Goal: Task Accomplishment & Management: Use online tool/utility

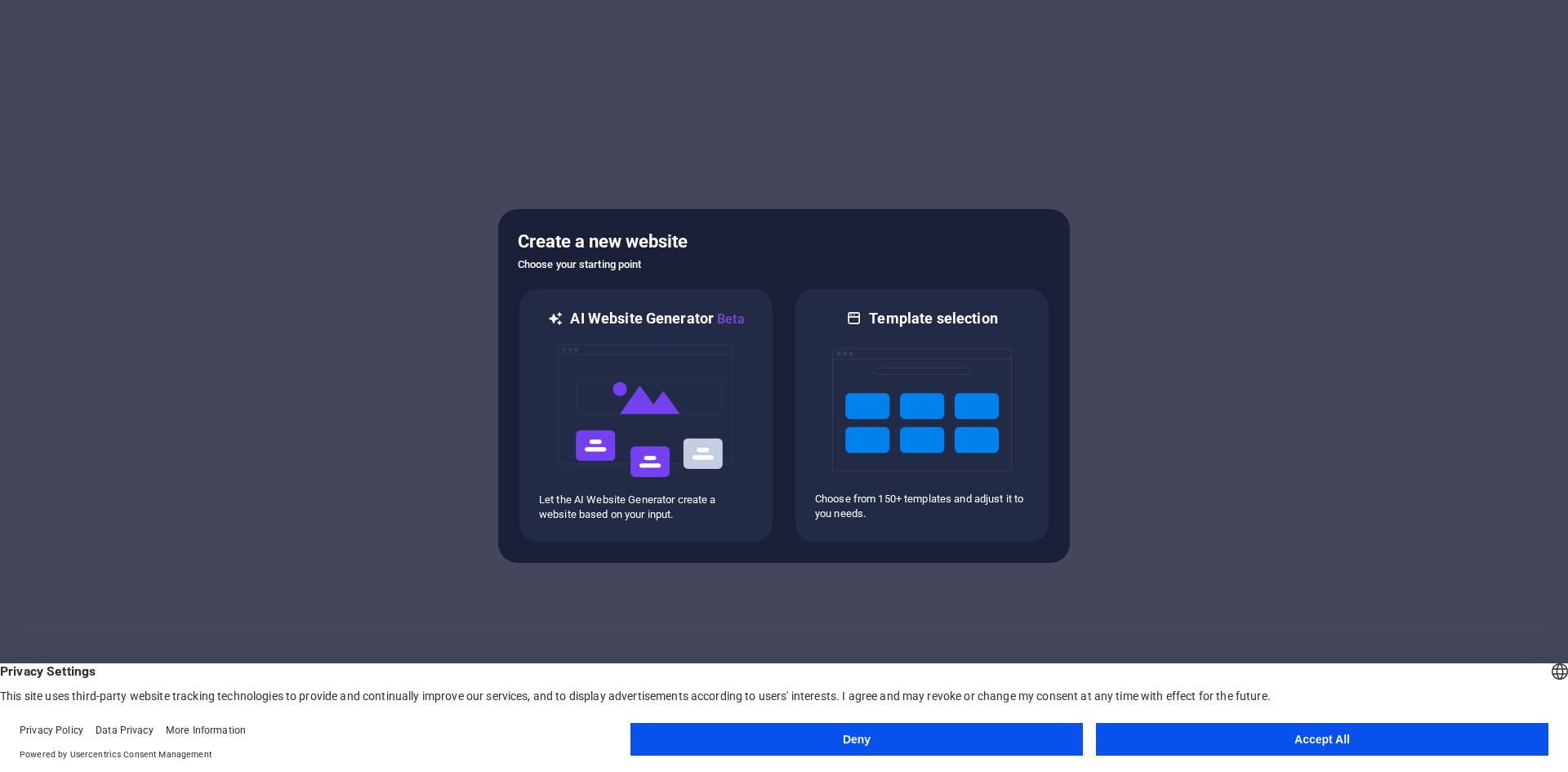
click at [1171, 743] on button "Accept All" at bounding box center [1322, 740] width 453 height 33
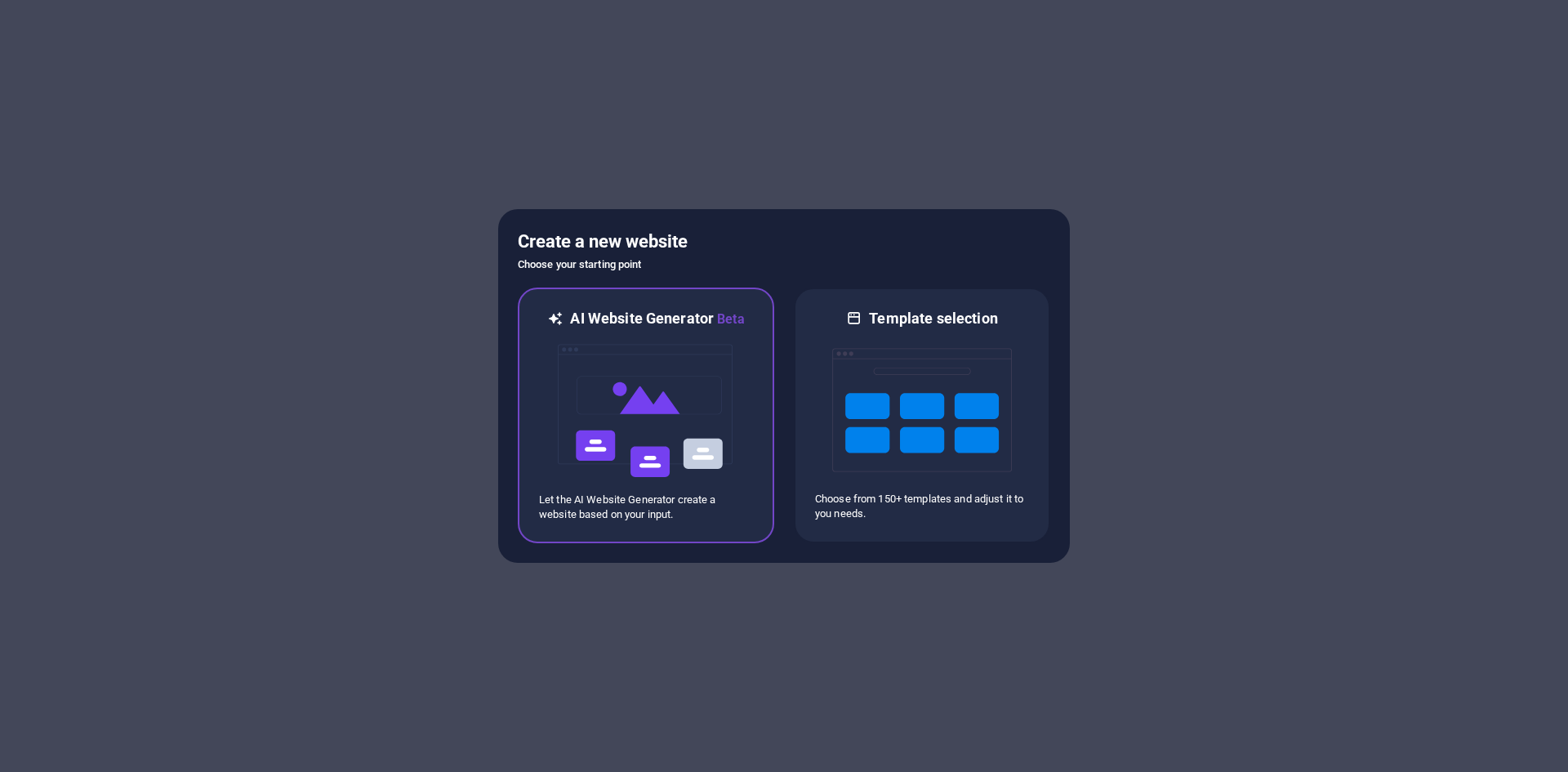
click at [654, 377] on img at bounding box center [646, 411] width 180 height 163
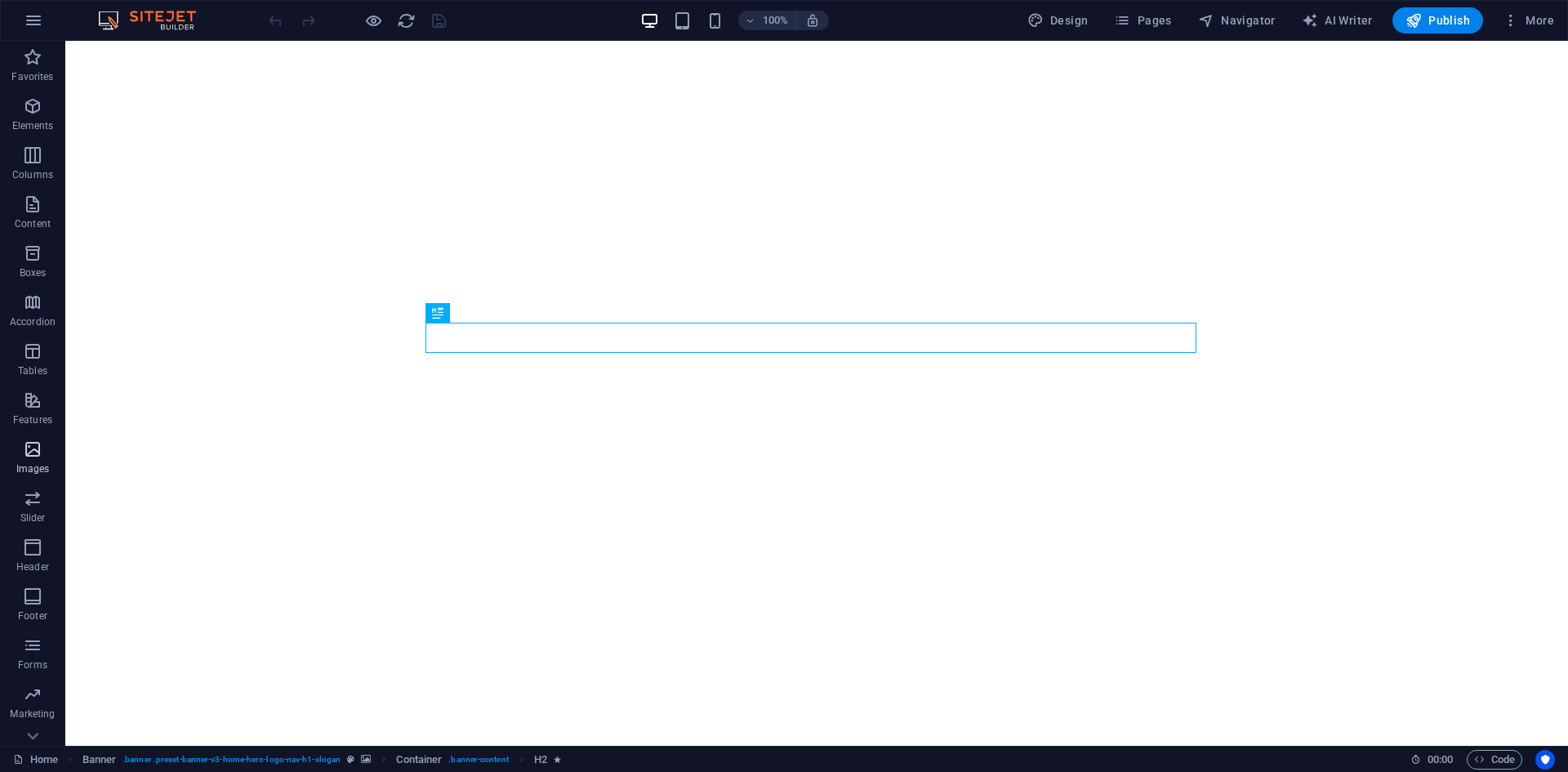
click at [40, 447] on icon "button" at bounding box center [33, 450] width 20 height 20
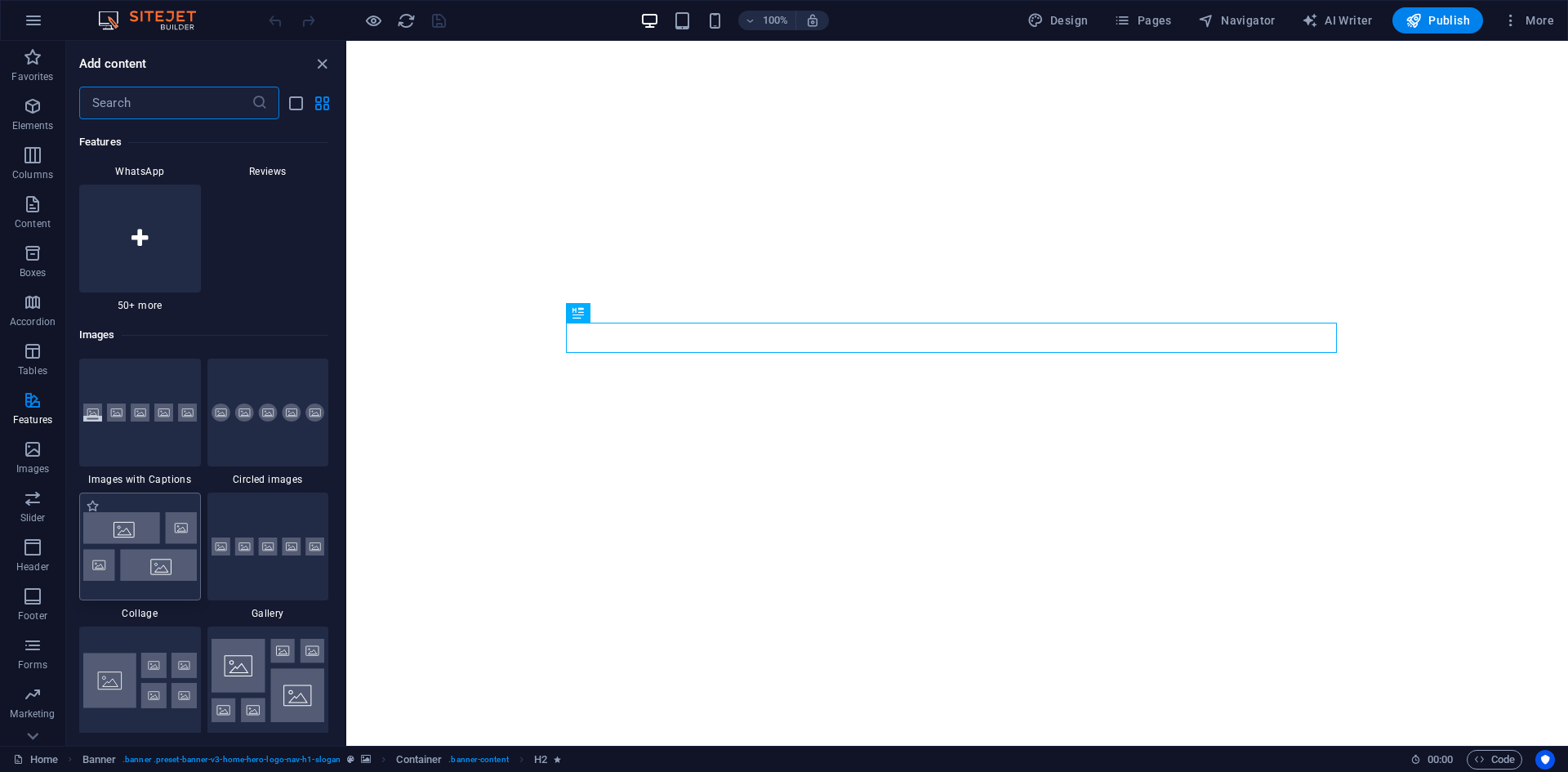
scroll to position [8202, 0]
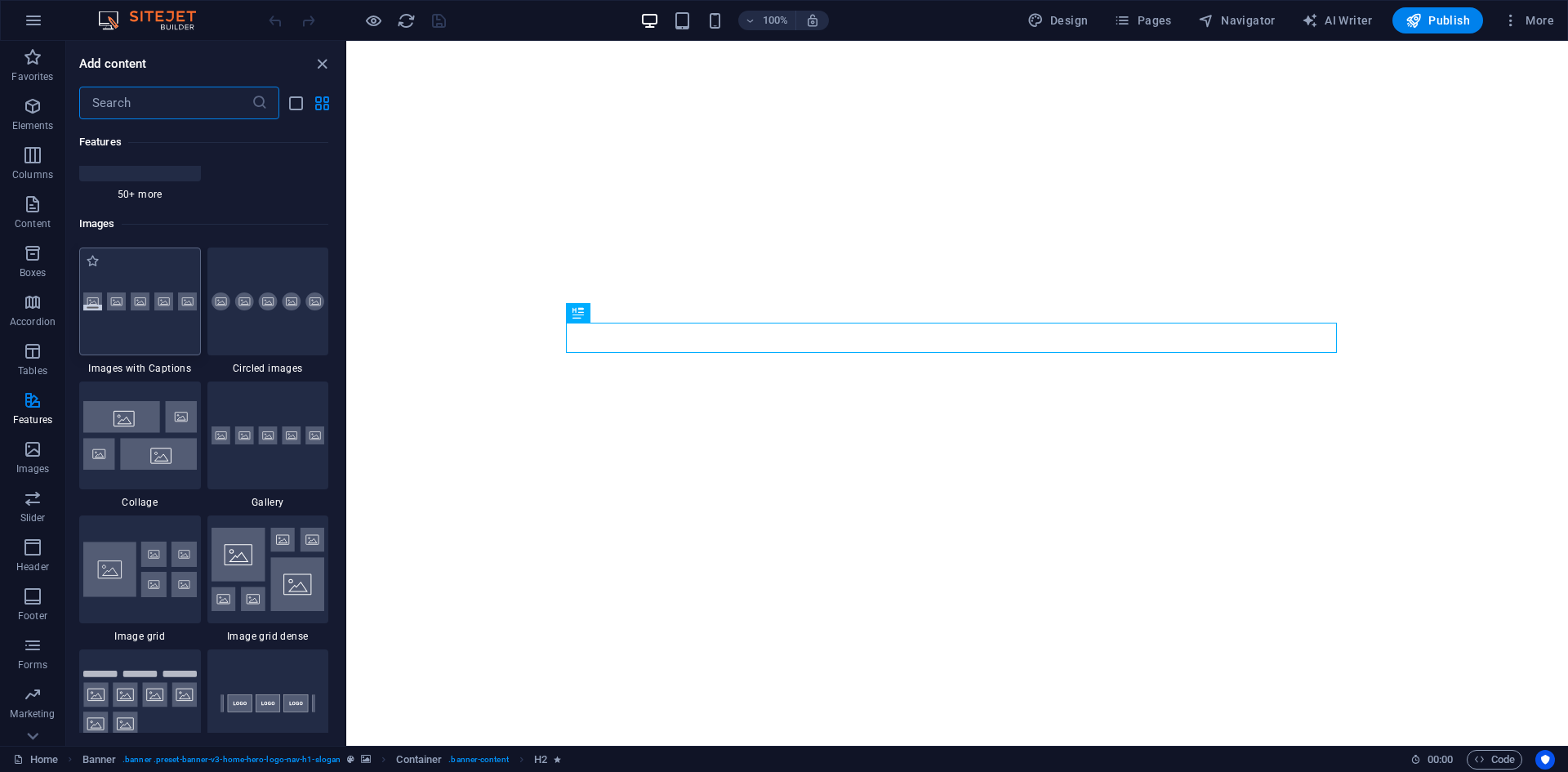
click at [165, 343] on div at bounding box center [140, 301] width 122 height 108
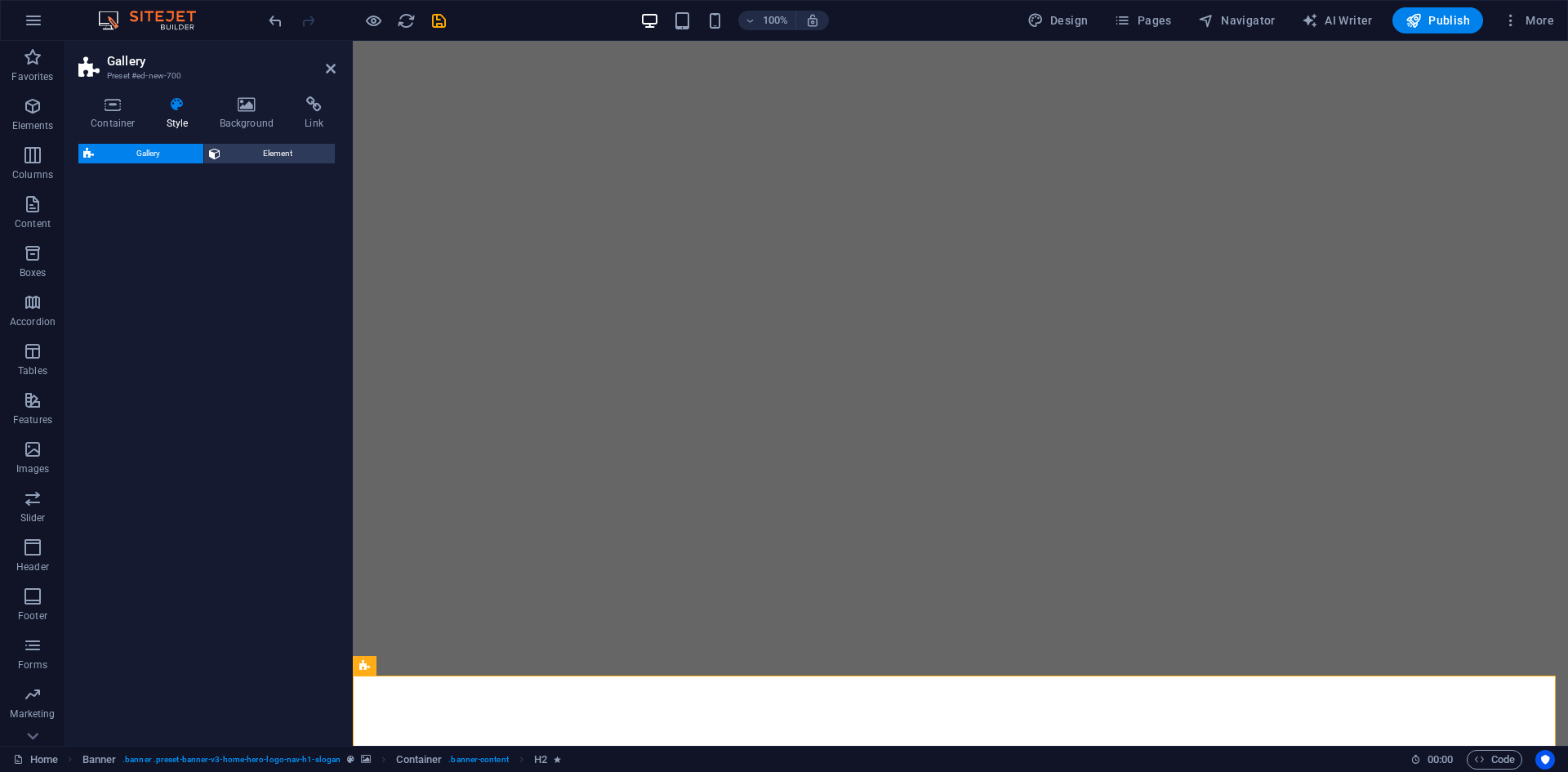
select select "rem"
select select "preset-gallery-v3-captions"
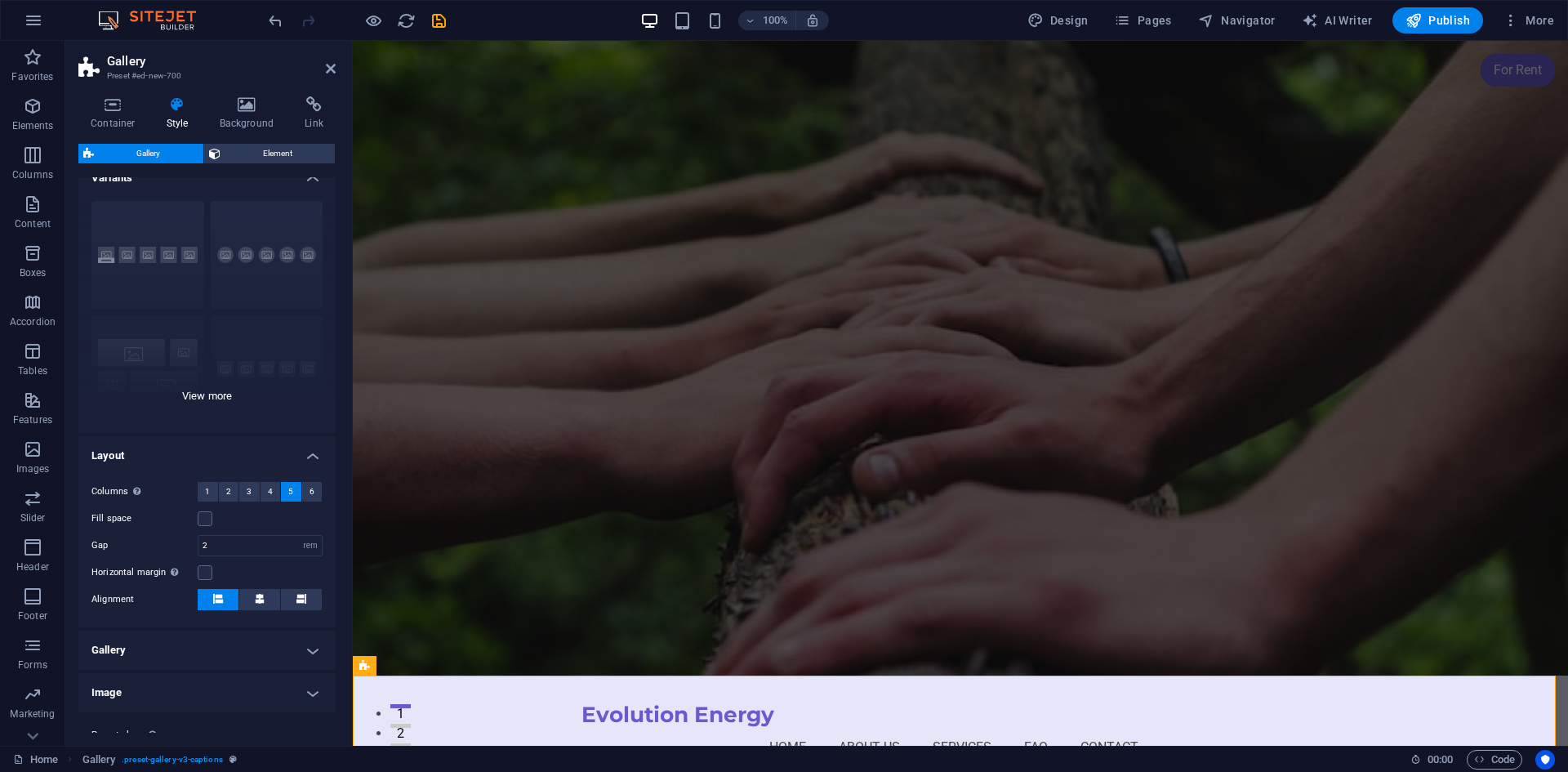
scroll to position [0, 0]
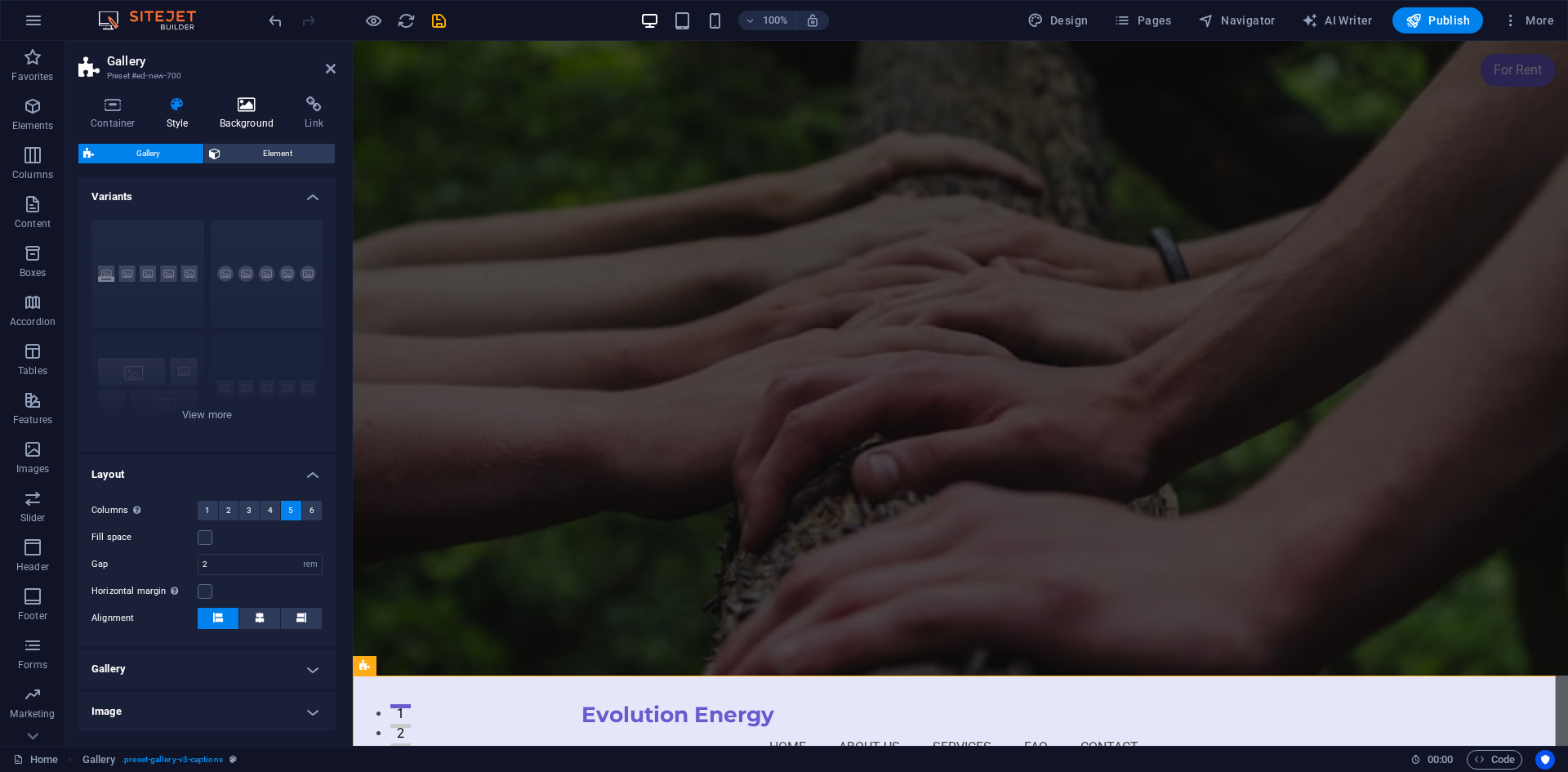
click at [249, 96] on icon at bounding box center [247, 105] width 79 height 16
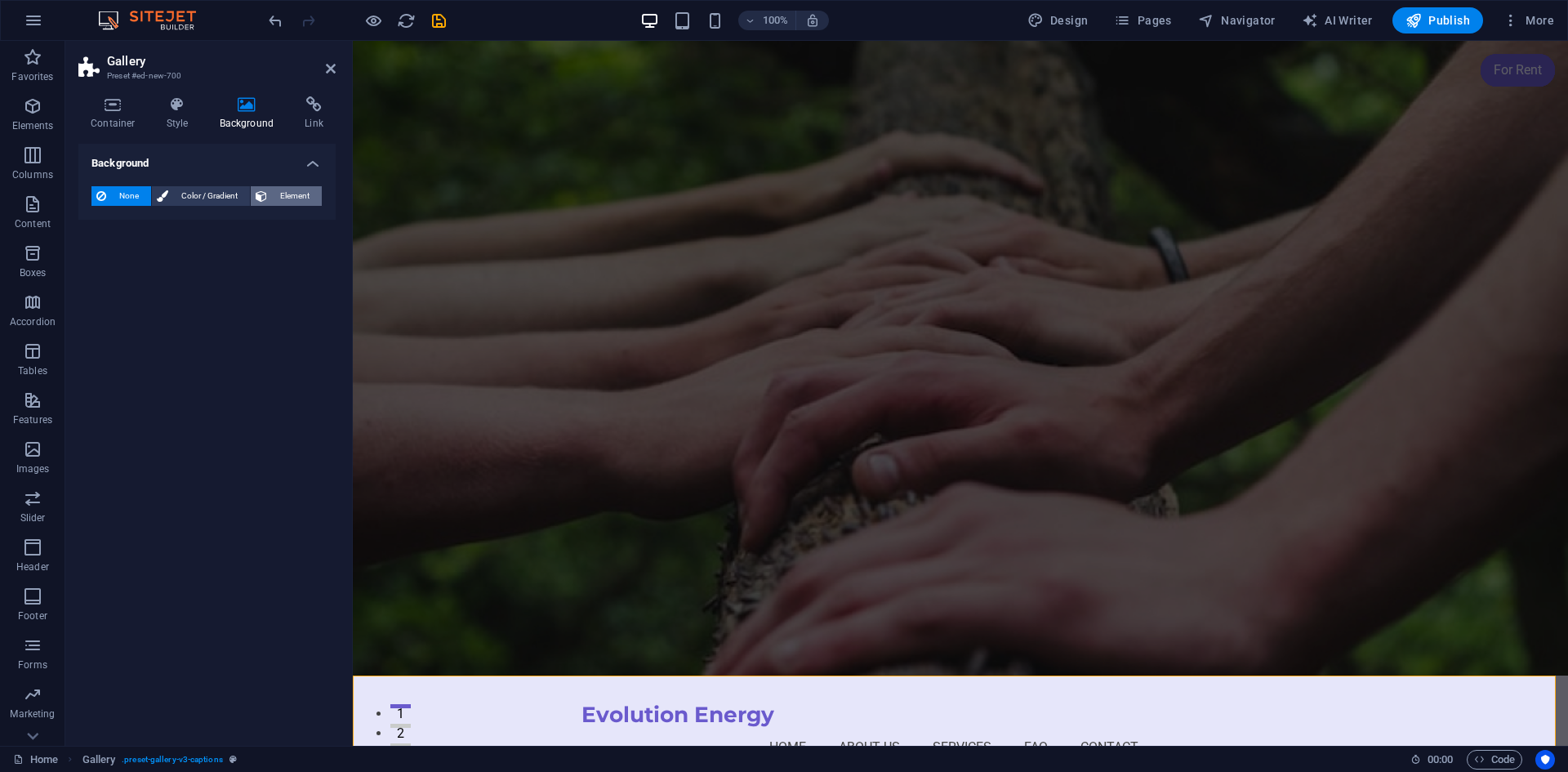
click at [302, 193] on span "Element" at bounding box center [294, 196] width 45 height 20
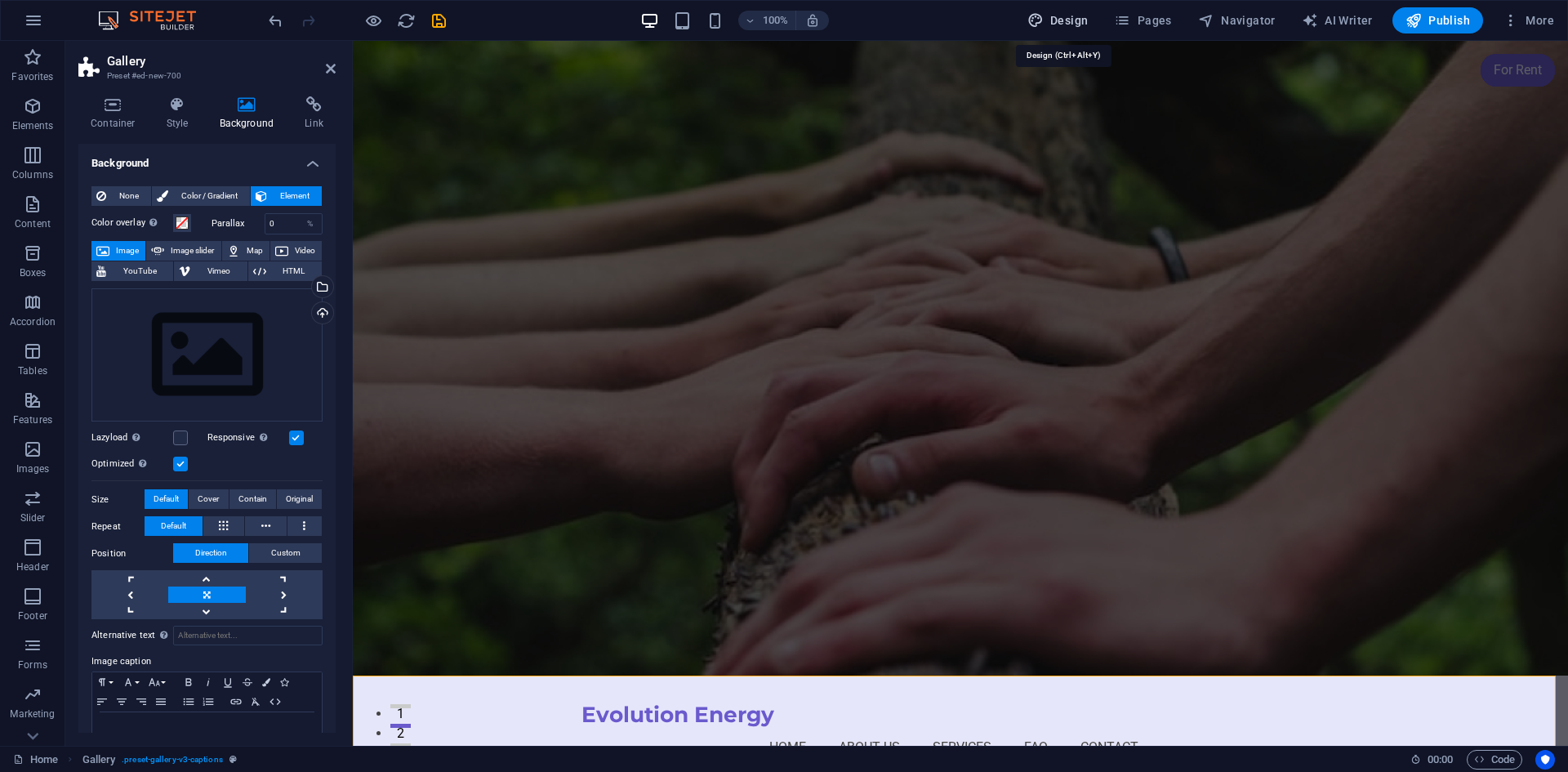
click at [1066, 18] on span "Design" at bounding box center [1058, 21] width 61 height 16
select select "px"
select select "200"
select select "px"
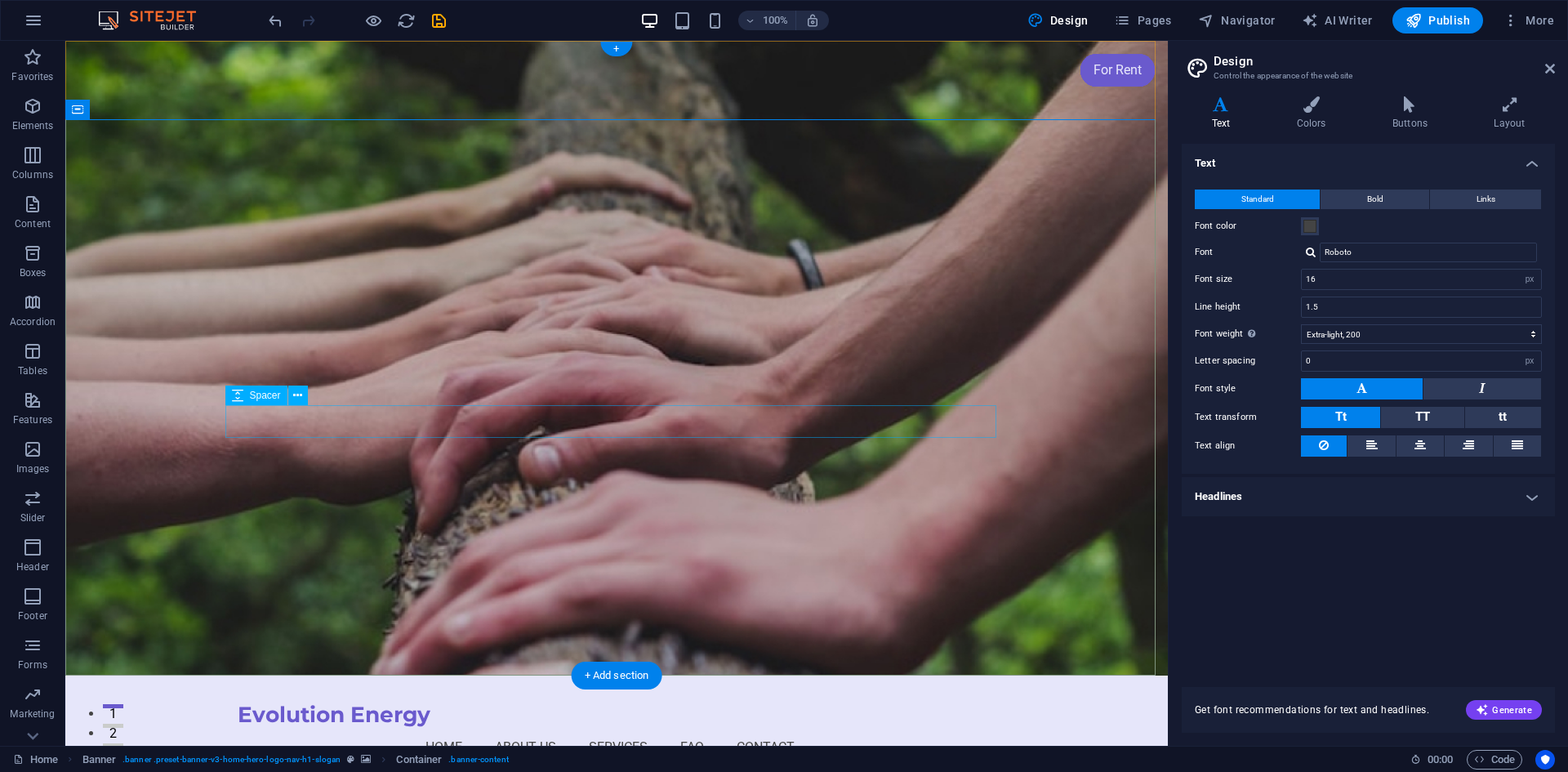
click at [37, 463] on p "Images" at bounding box center [33, 469] width 34 height 13
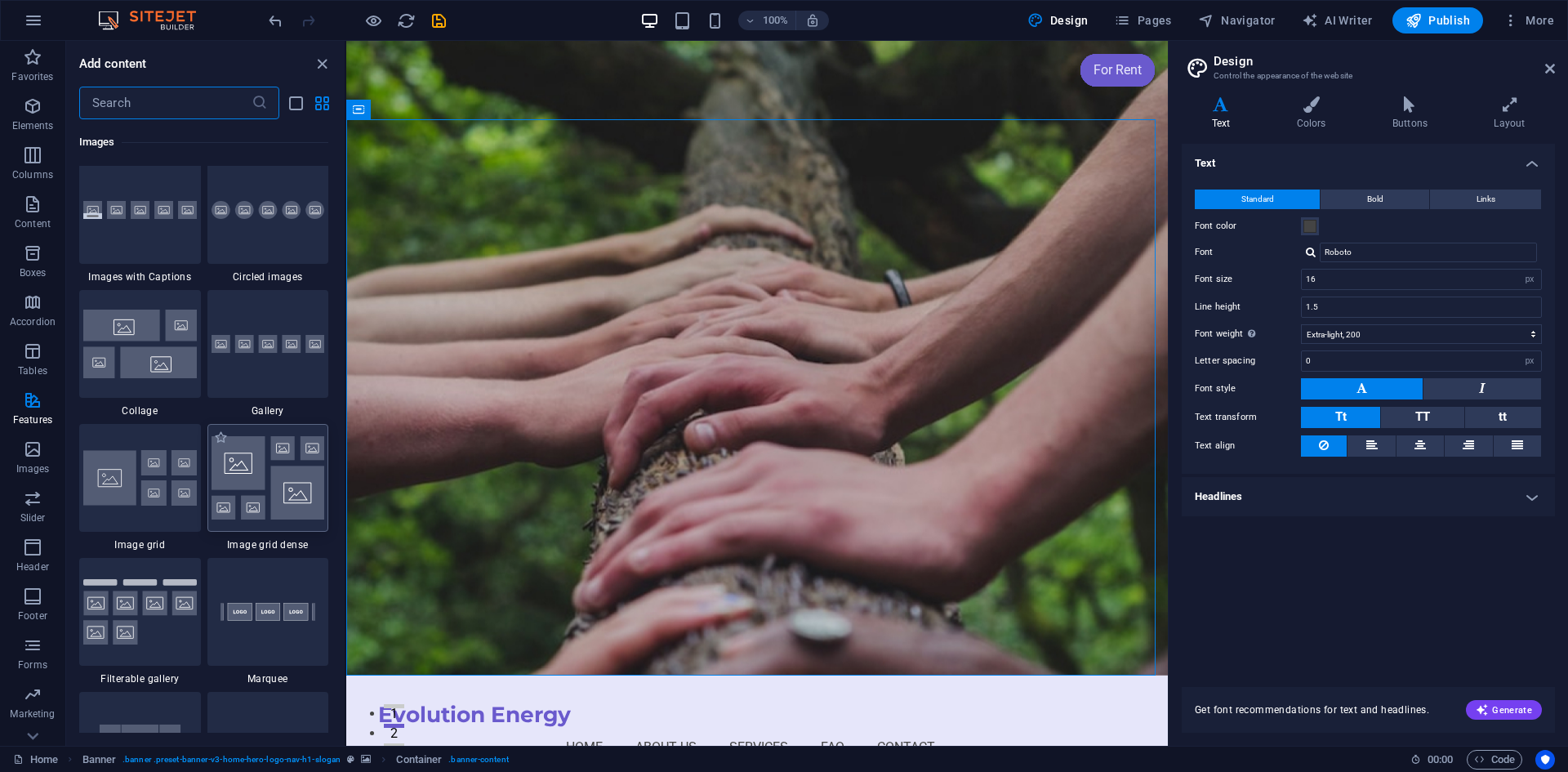
scroll to position [8202, 0]
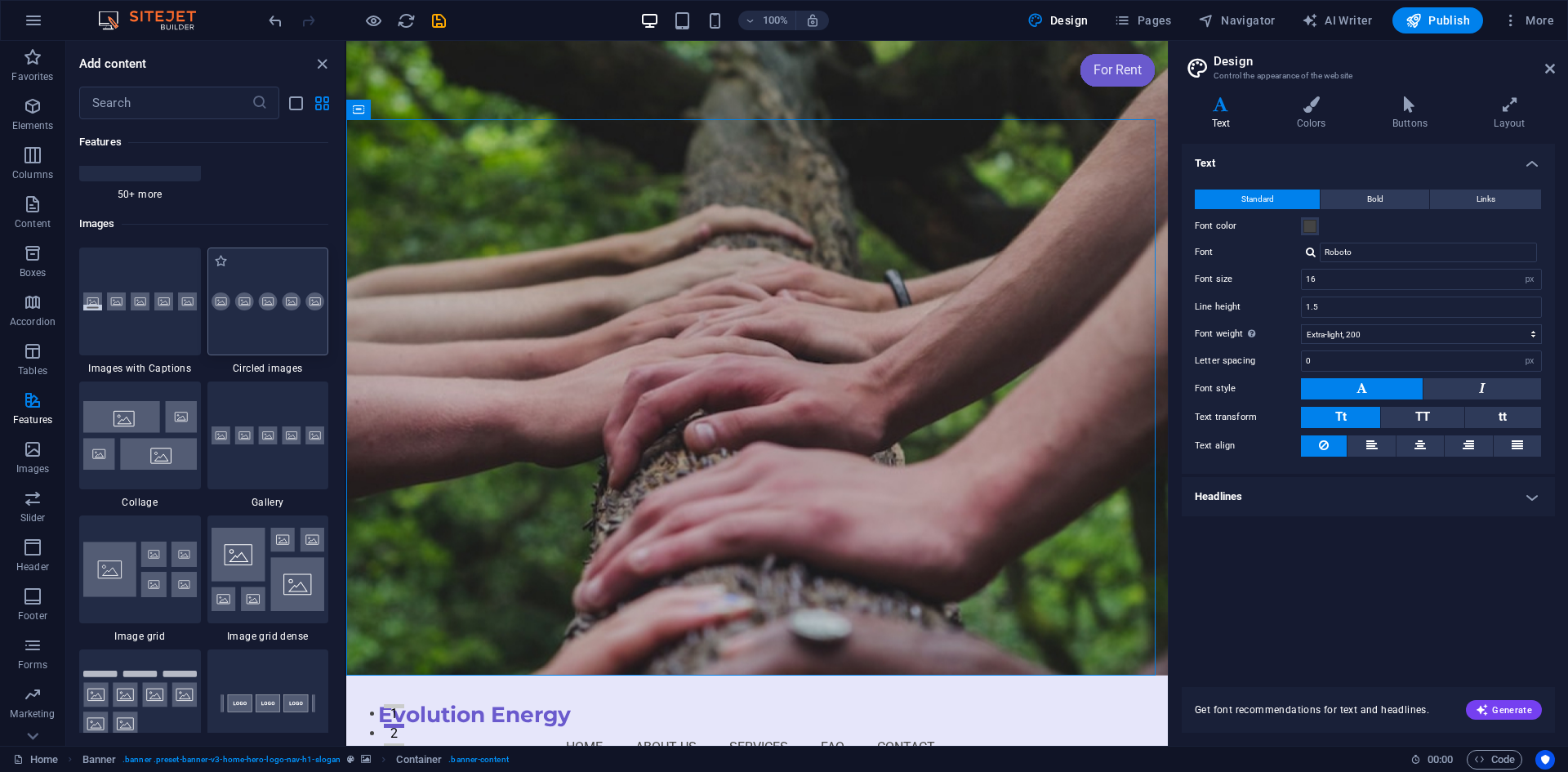
click at [281, 276] on div at bounding box center [269, 301] width 122 height 108
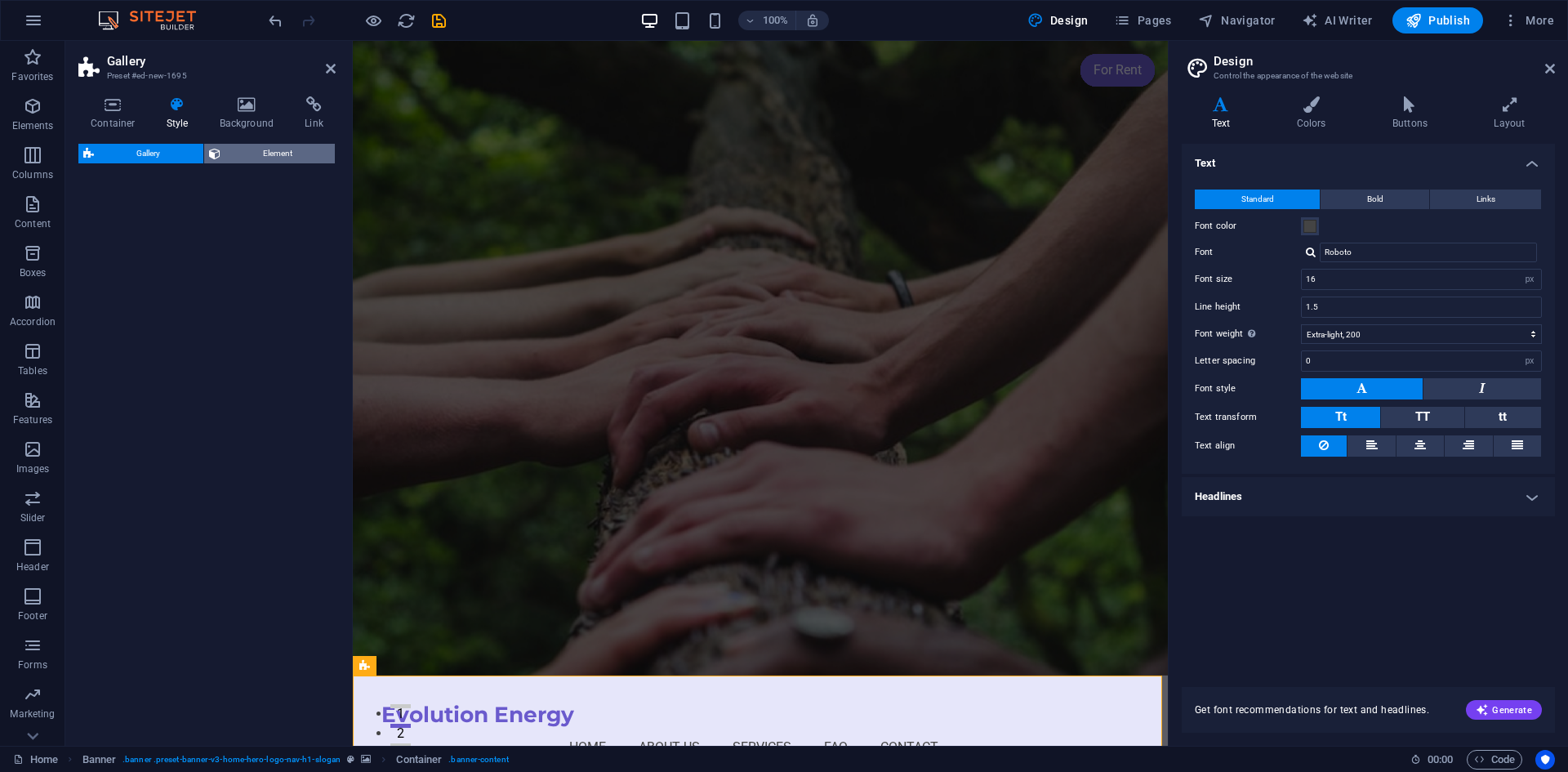
select select "rem"
select select "preset-gallery-v3-circle"
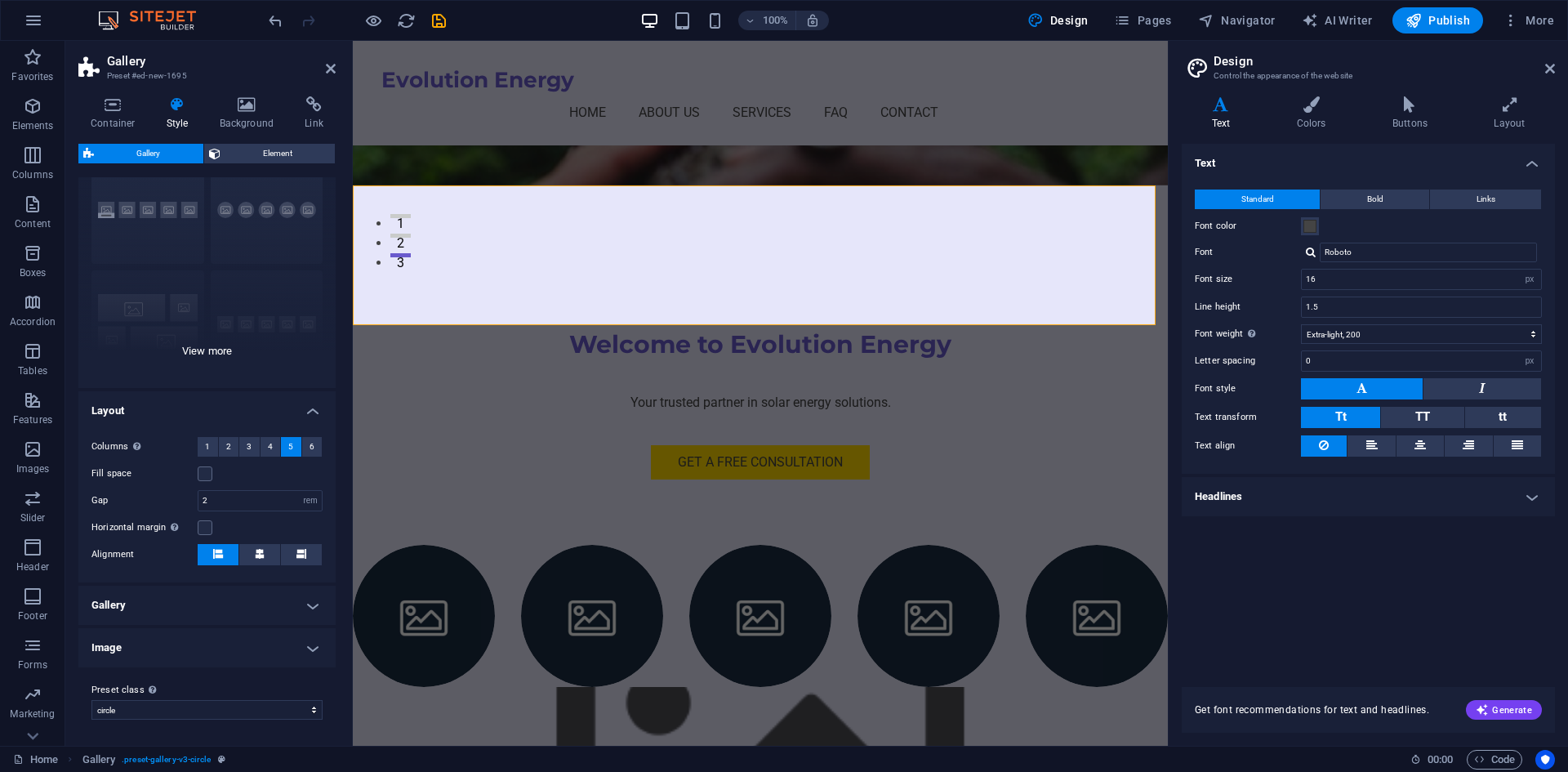
scroll to position [0, 0]
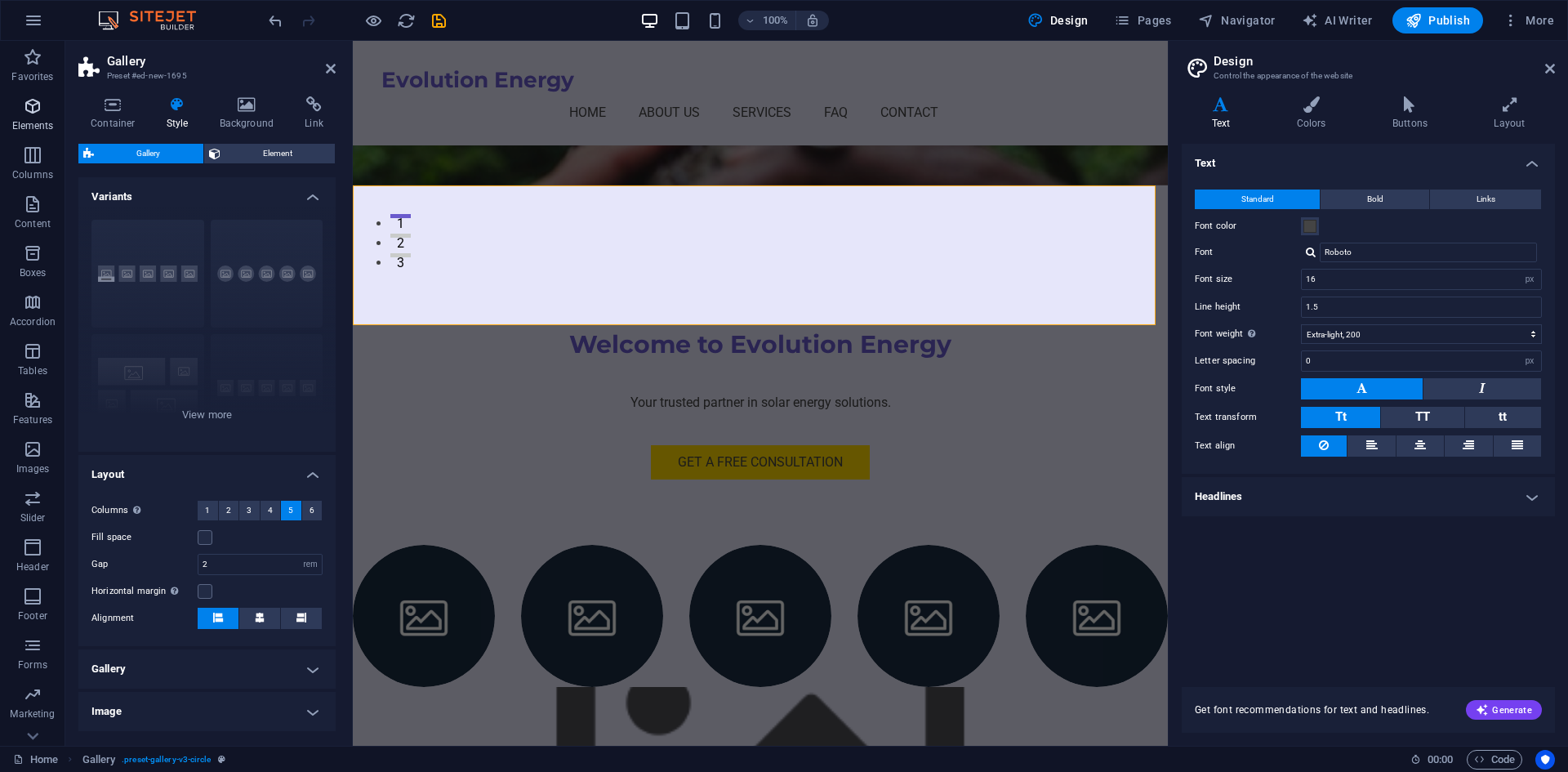
click at [34, 108] on icon "button" at bounding box center [33, 106] width 20 height 20
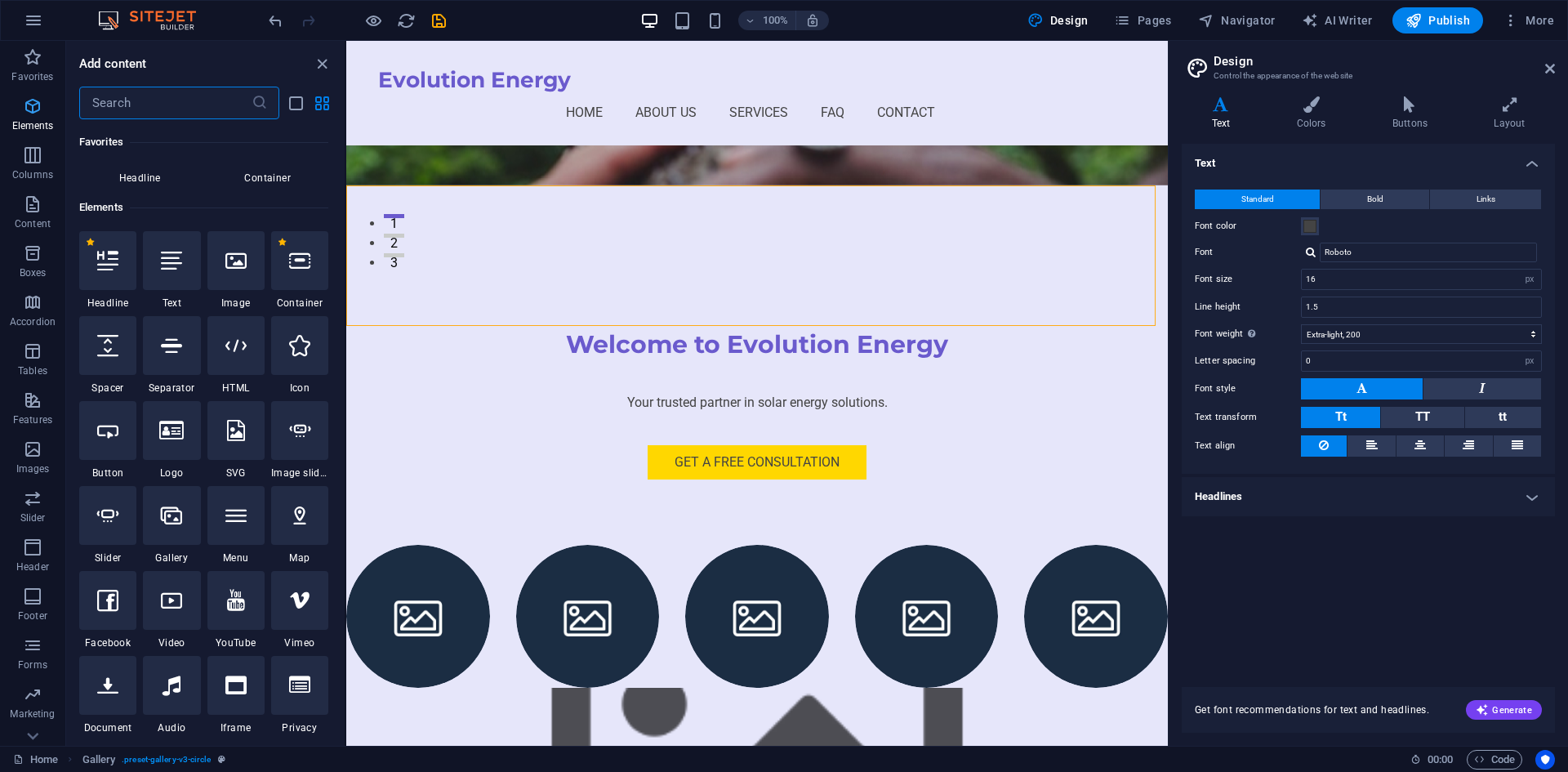
scroll to position [174, 0]
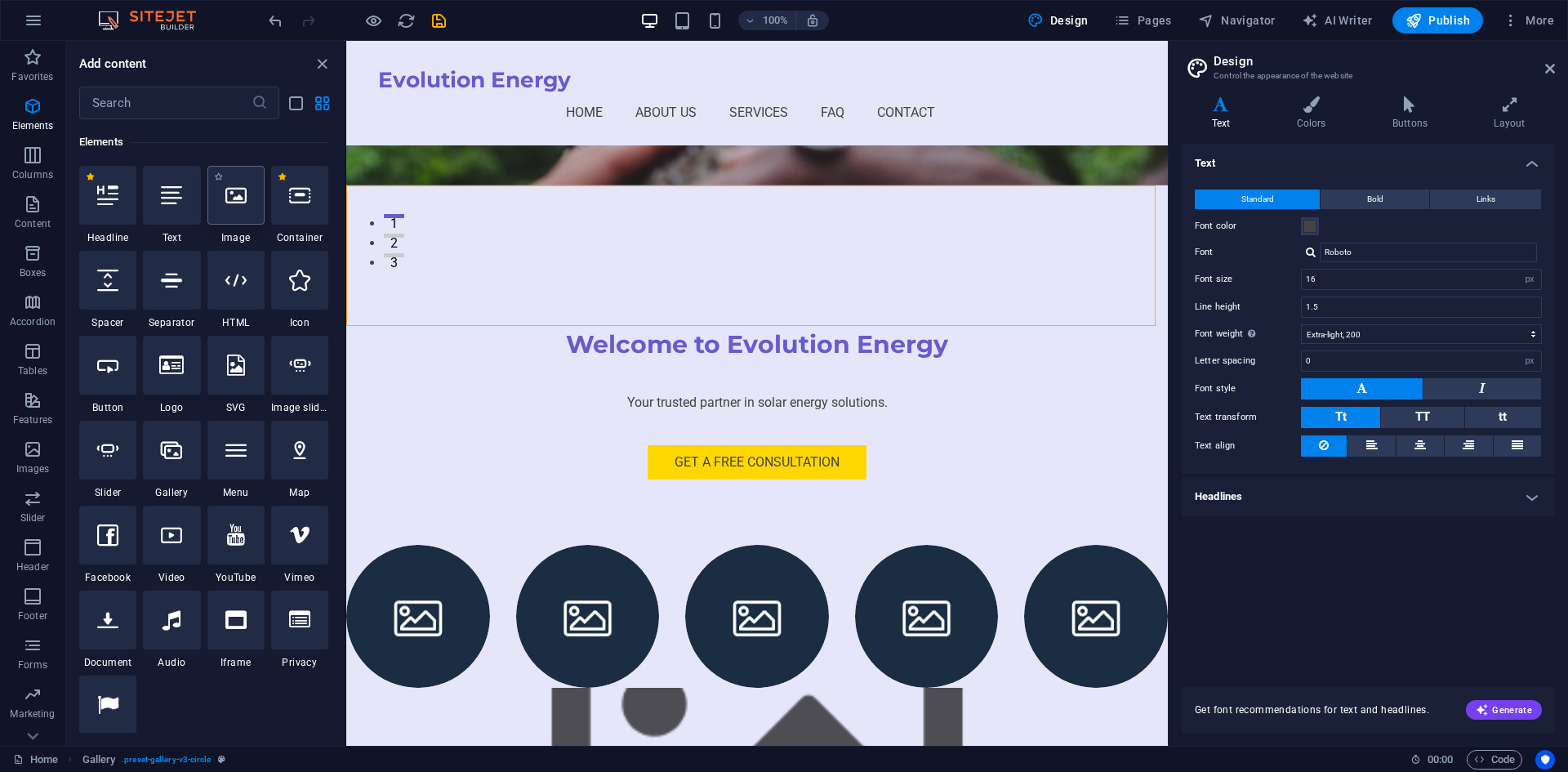
click at [231, 214] on div at bounding box center [236, 195] width 57 height 59
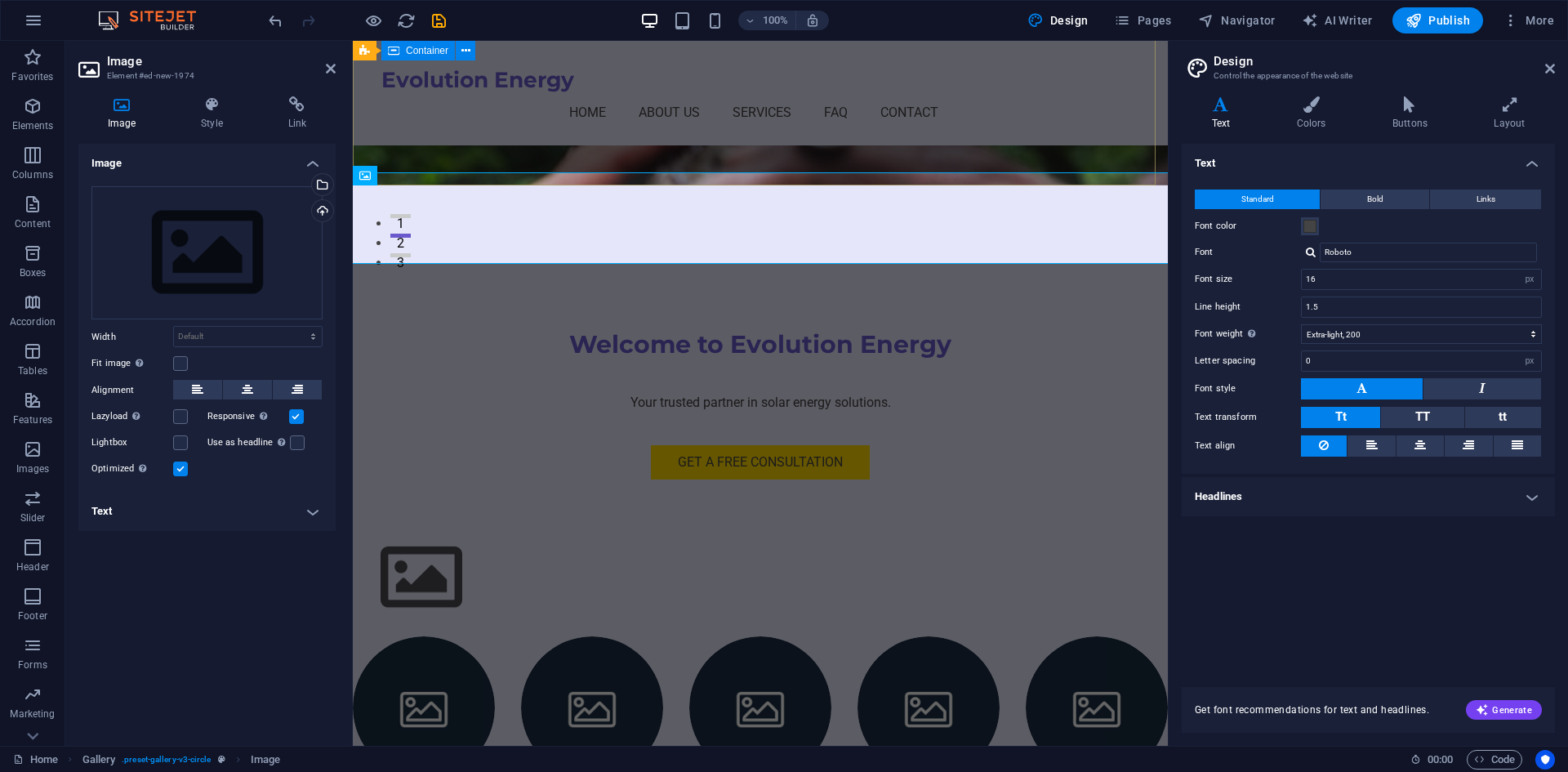
click at [450, 186] on div "Welcome to Evolution Energy Your trusted partner in solar energy solutions. Get…" at bounding box center [760, 365] width 815 height 360
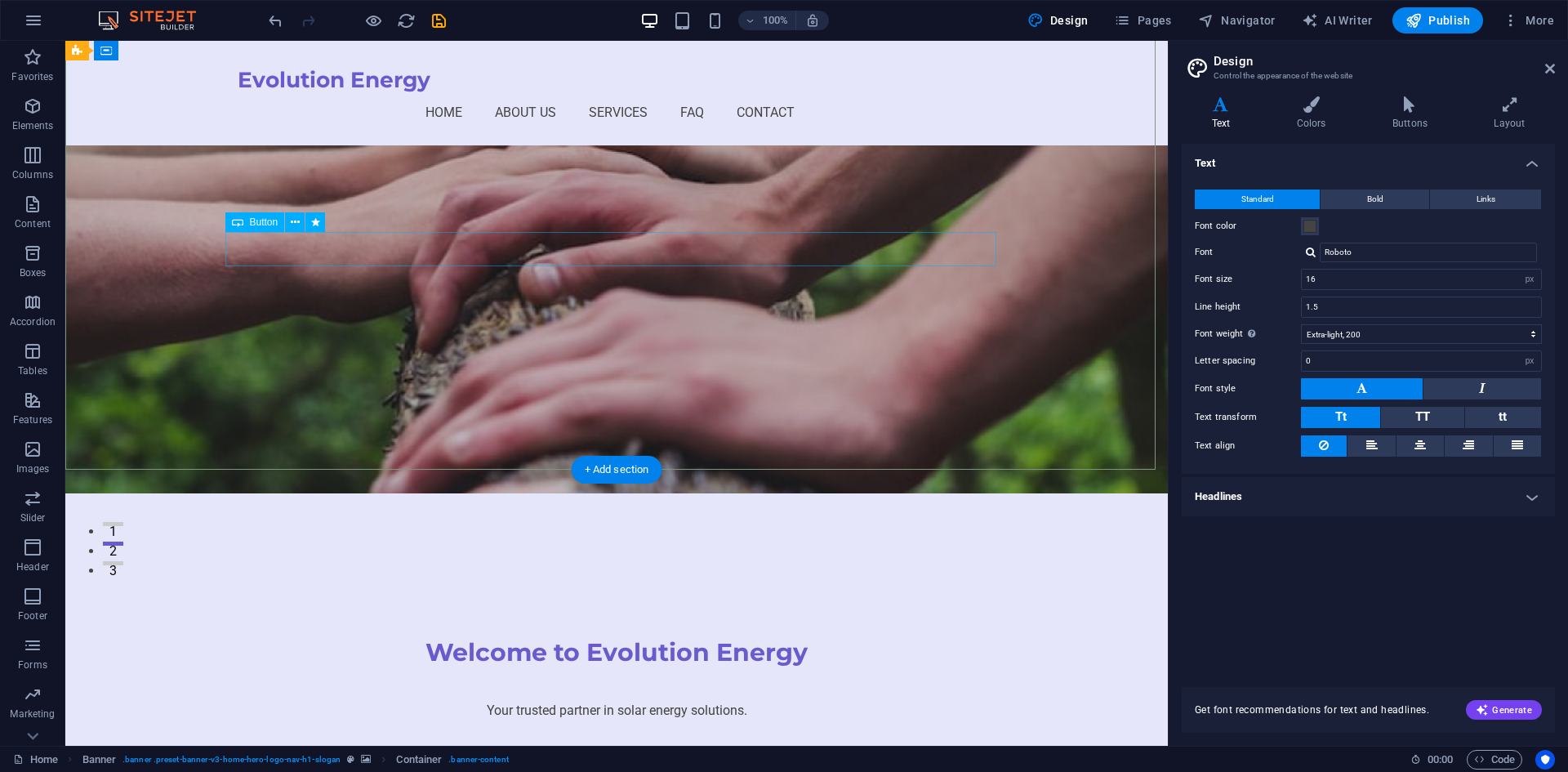
scroll to position [0, 0]
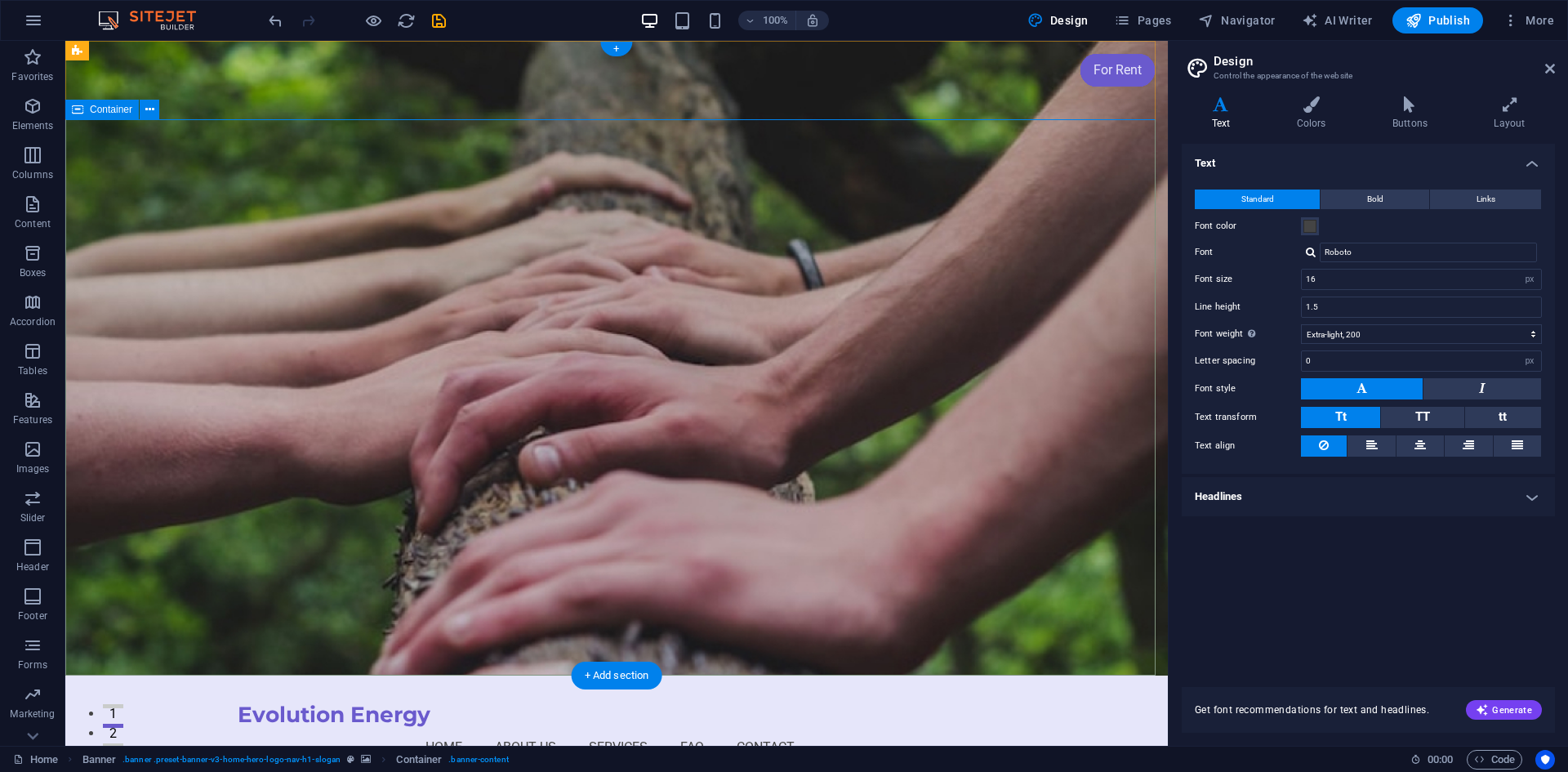
click at [200, 50] on icon at bounding box center [198, 51] width 9 height 17
select select "rem"
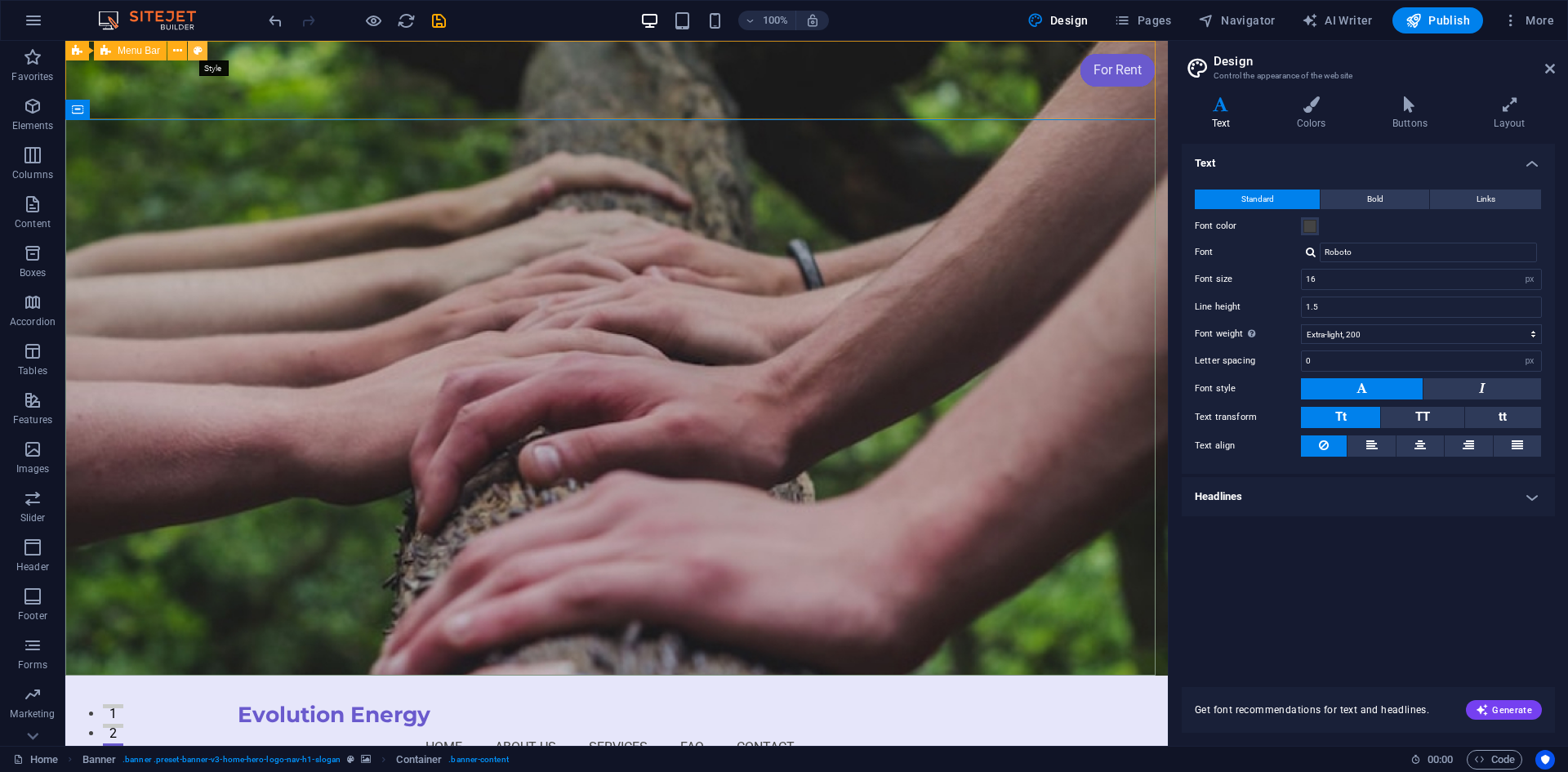
select select "rem"
select select "preset-menu-v2-home-5"
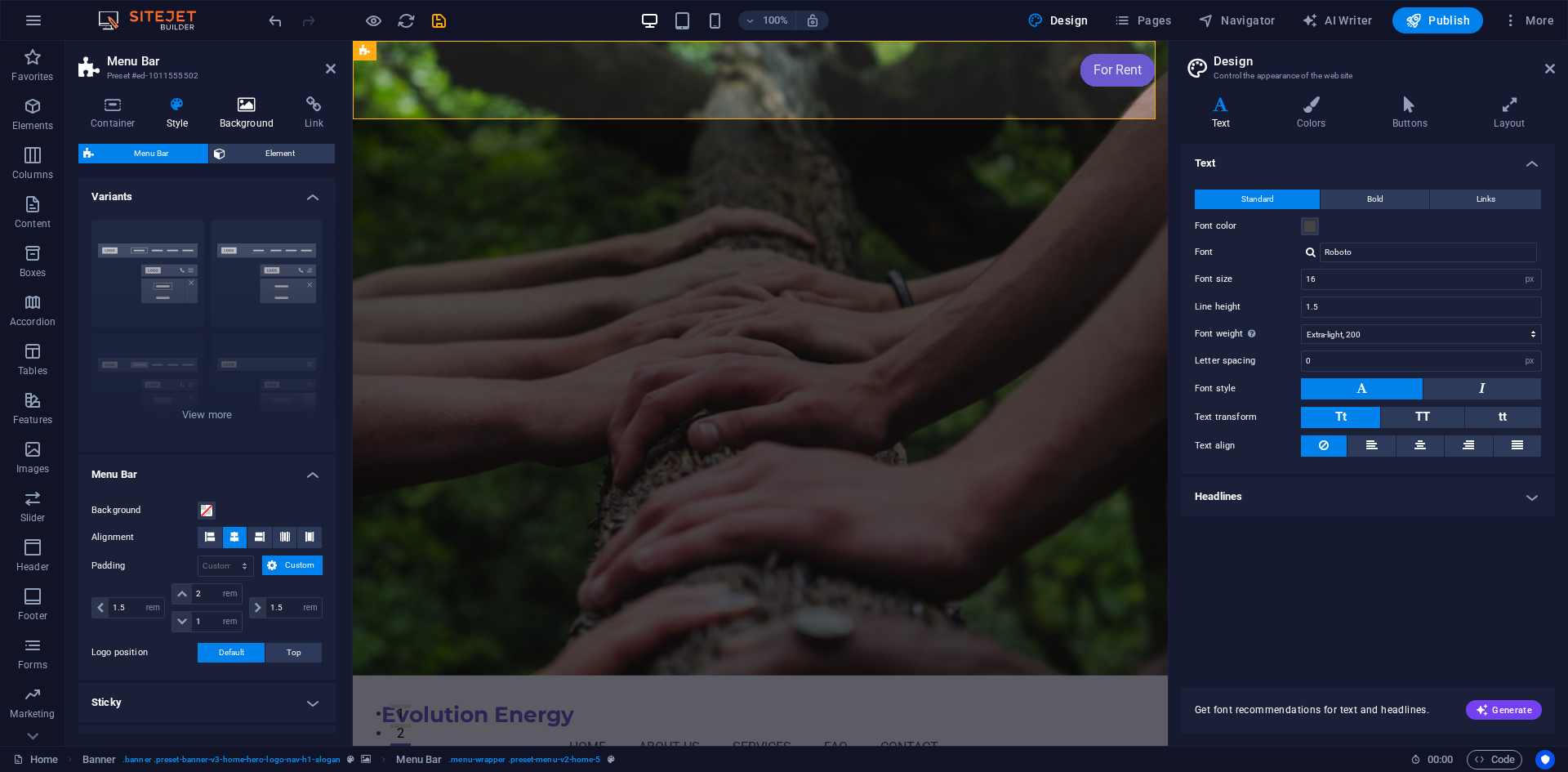
click at [243, 110] on icon at bounding box center [247, 105] width 79 height 16
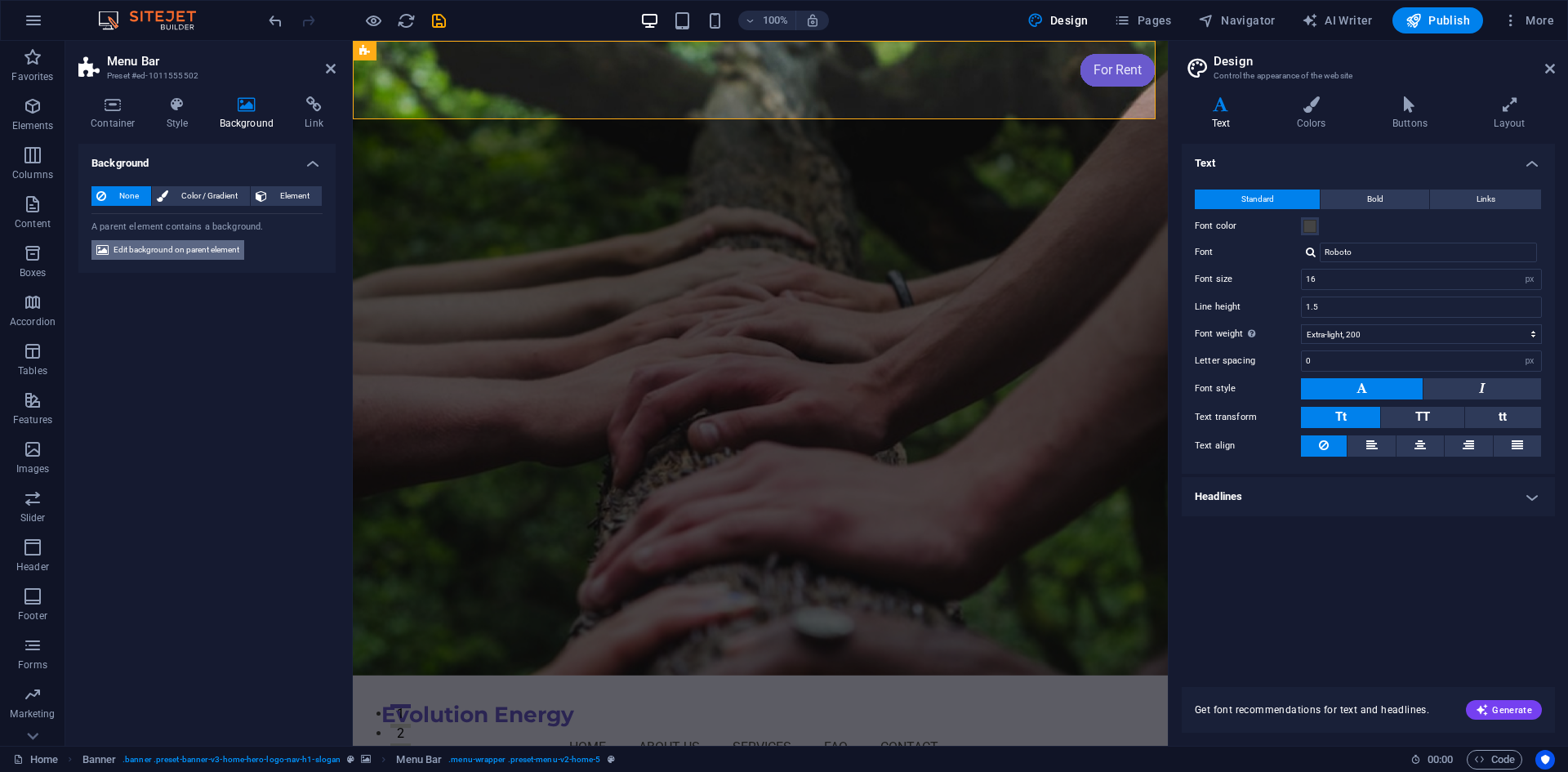
click at [197, 252] on span "Edit background on parent element" at bounding box center [176, 250] width 126 height 20
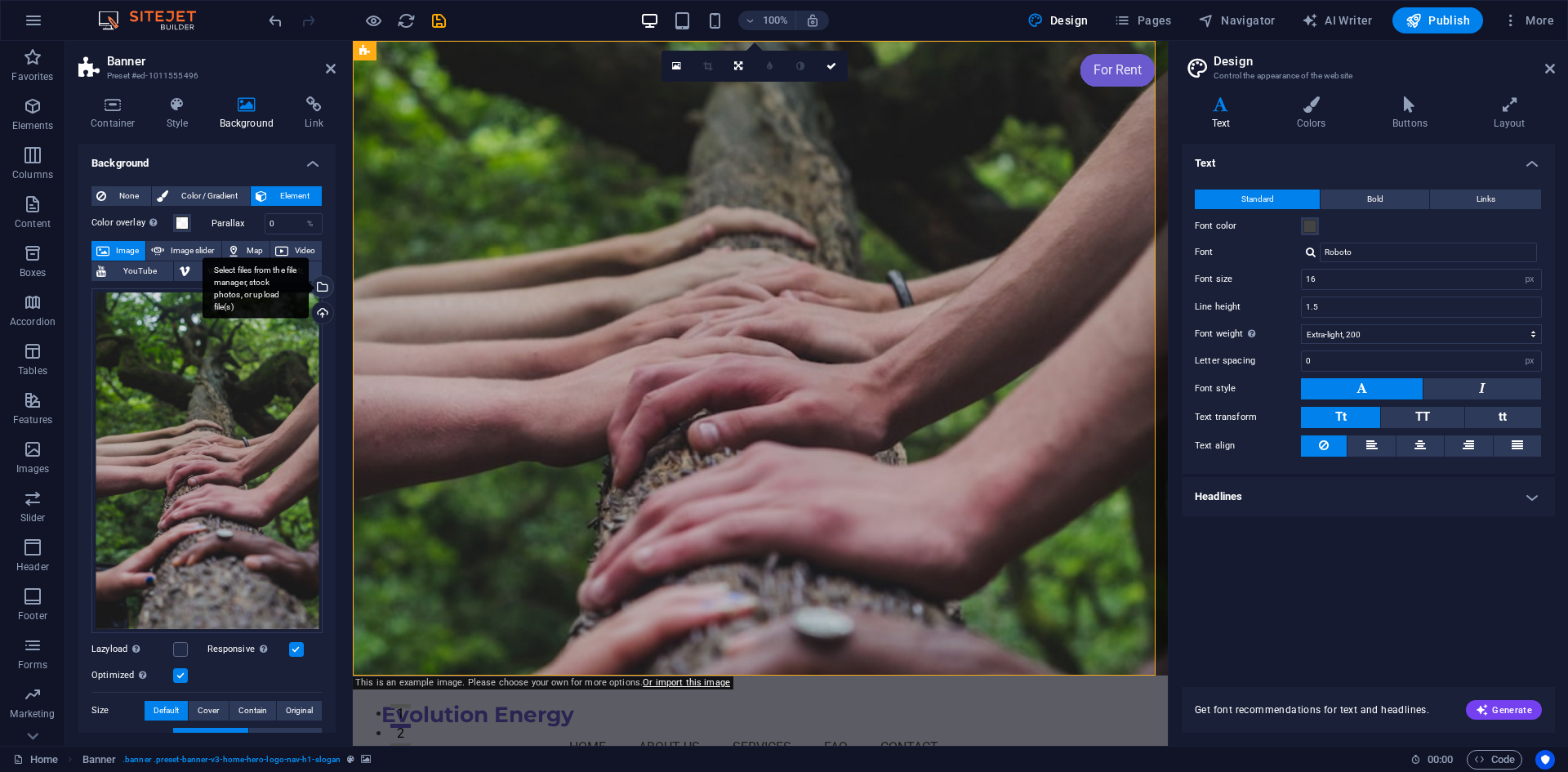
click at [320, 292] on div "Select files from the file manager, stock photos, or upload file(s)" at bounding box center [321, 289] width 25 height 25
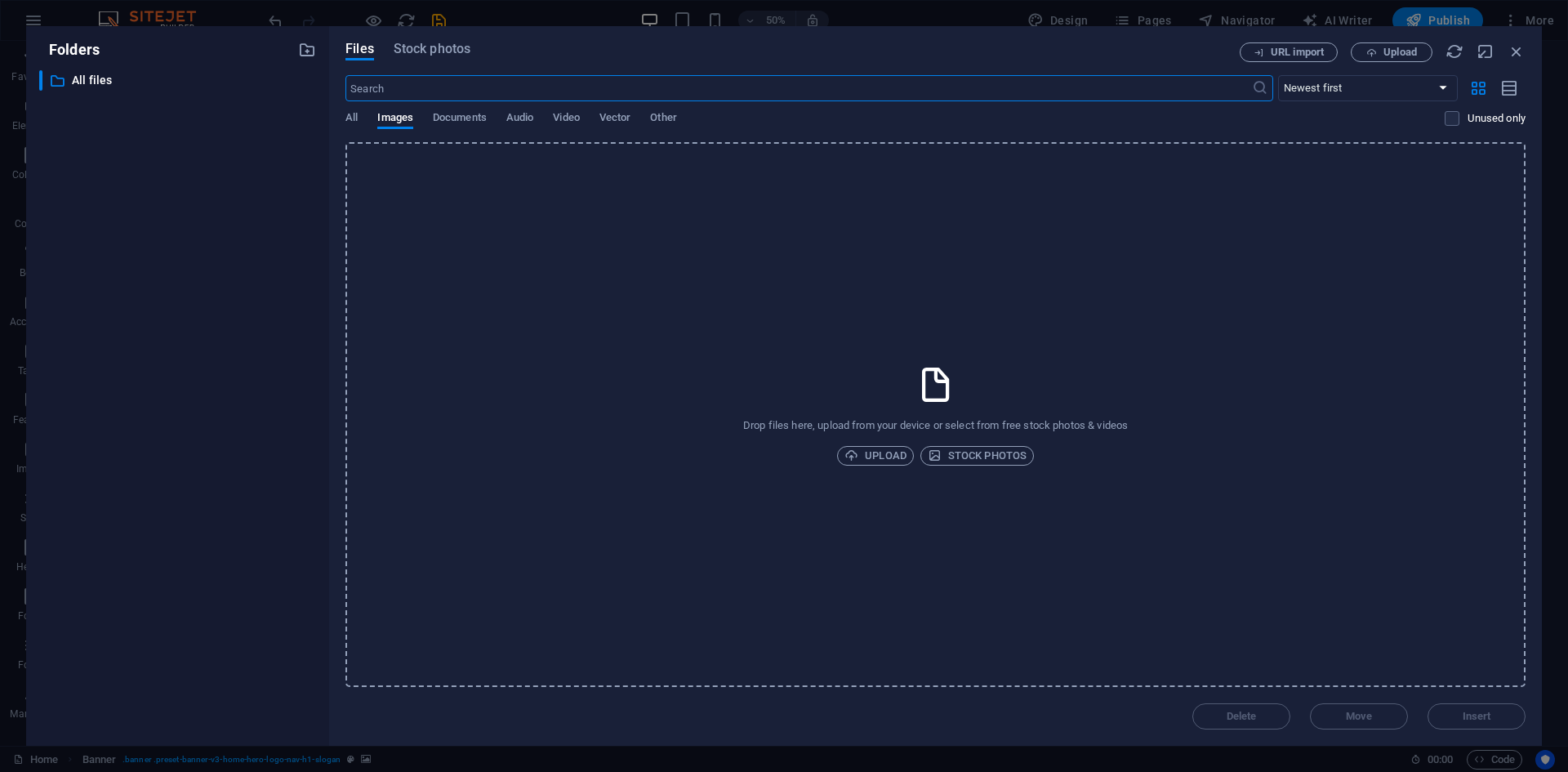
click at [406, 90] on input "text" at bounding box center [798, 88] width 906 height 26
click at [425, 52] on span "Stock photos" at bounding box center [431, 49] width 77 height 20
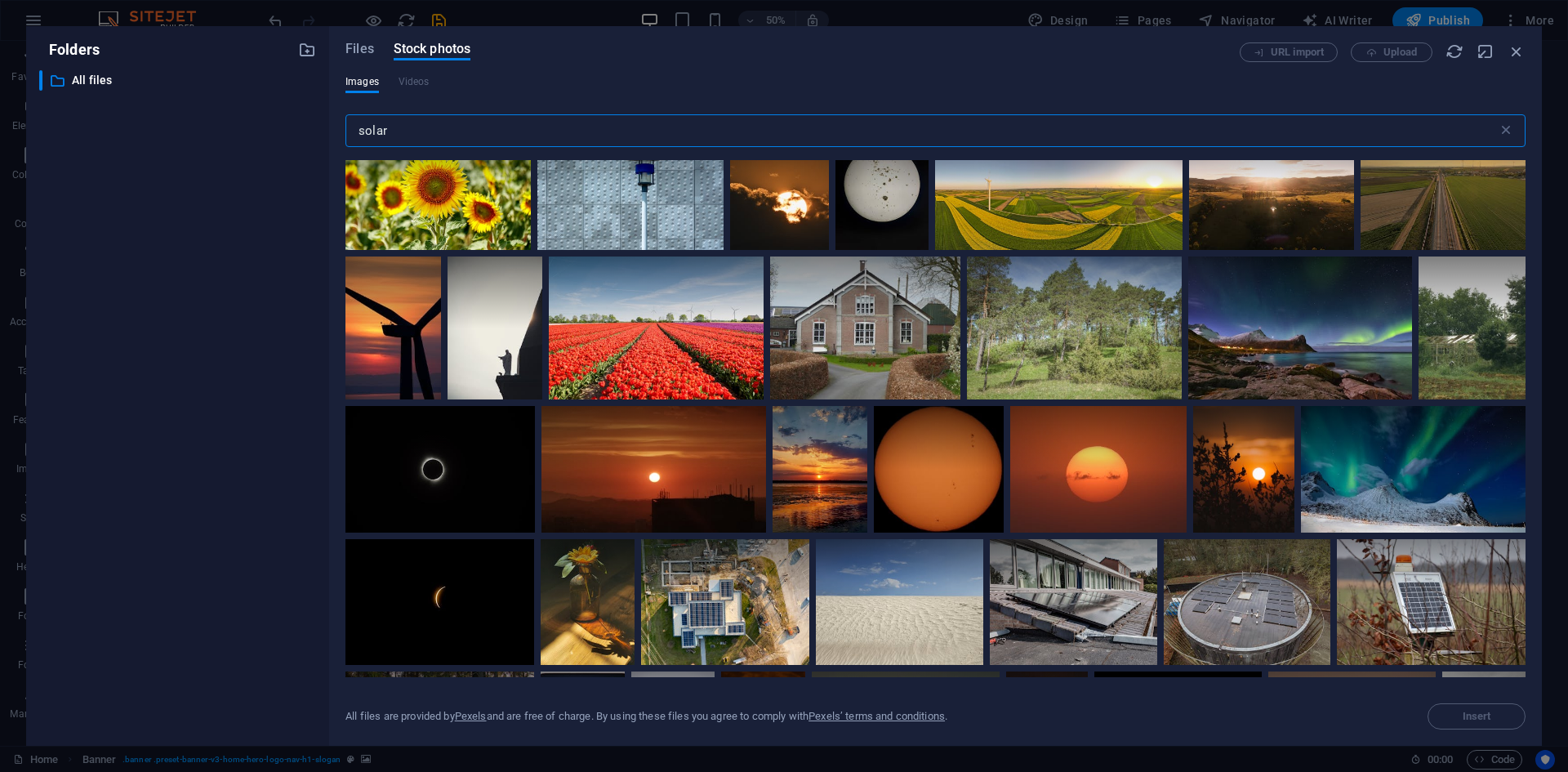
scroll to position [5556, 0]
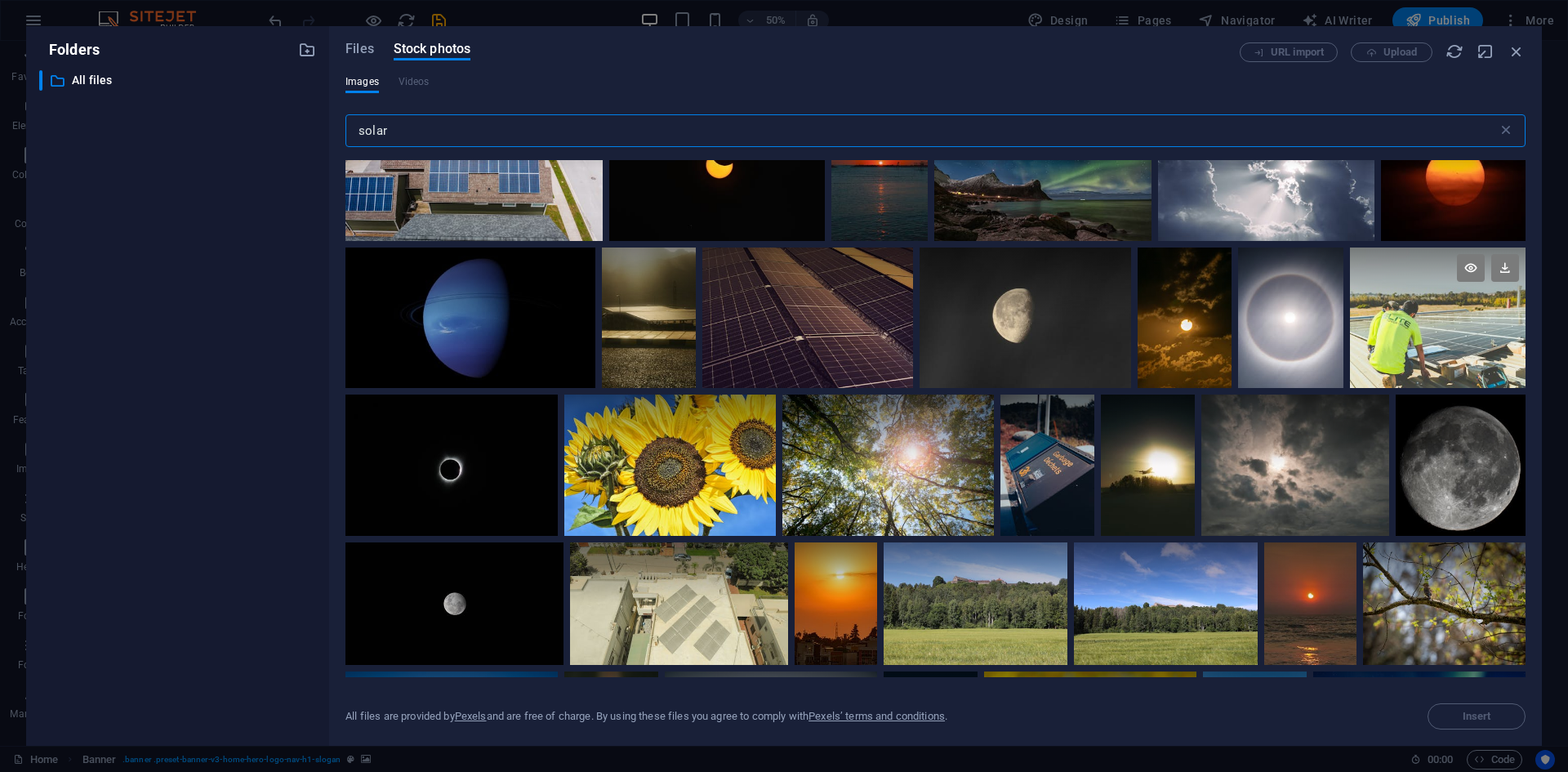
type input "solar"
click at [1418, 341] on div at bounding box center [1437, 318] width 176 height 140
click at [1461, 728] on button "Insert" at bounding box center [1476, 717] width 98 height 26
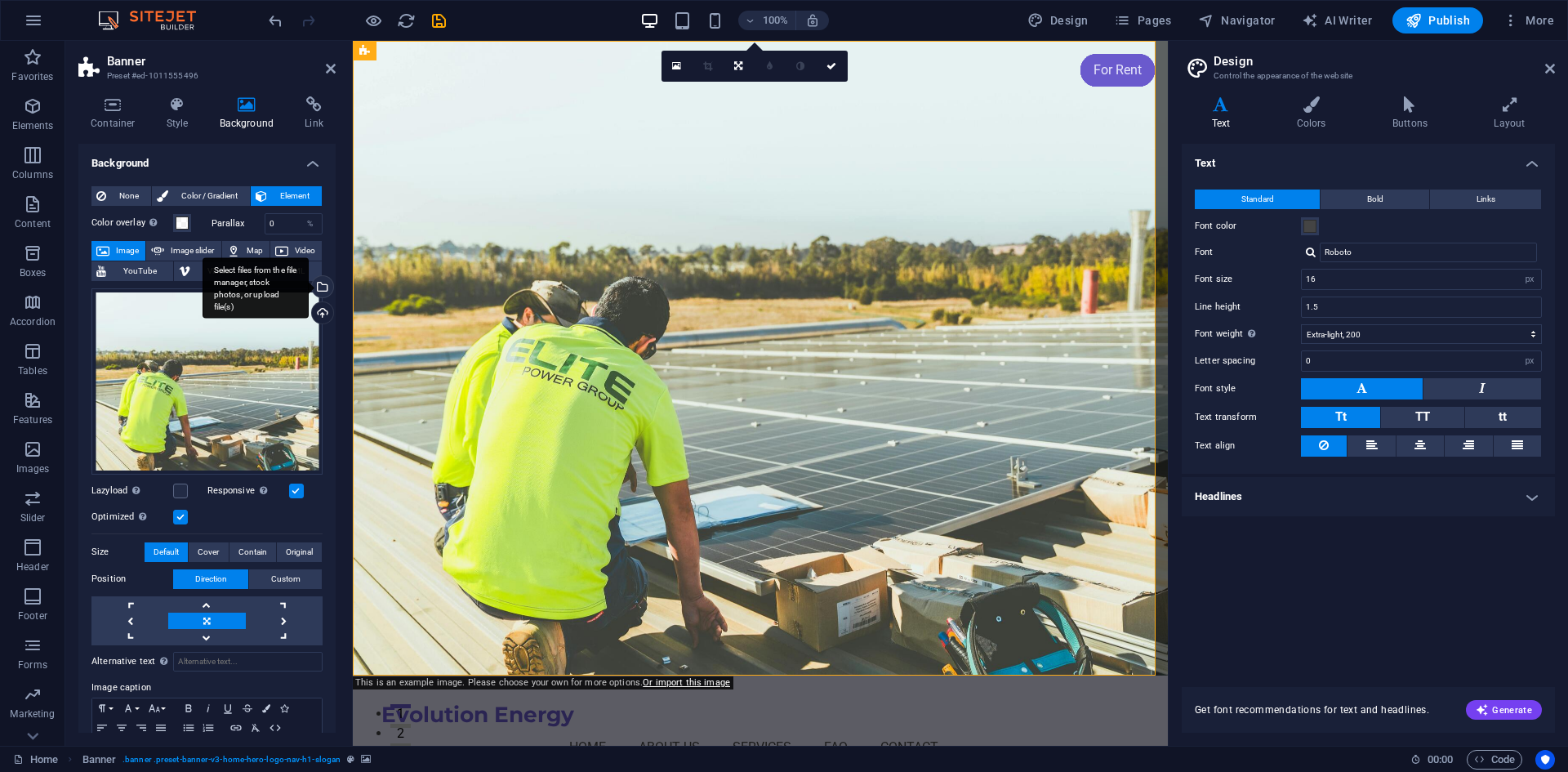
click at [322, 293] on div "Select files from the file manager, stock photos, or upload file(s)" at bounding box center [321, 289] width 25 height 25
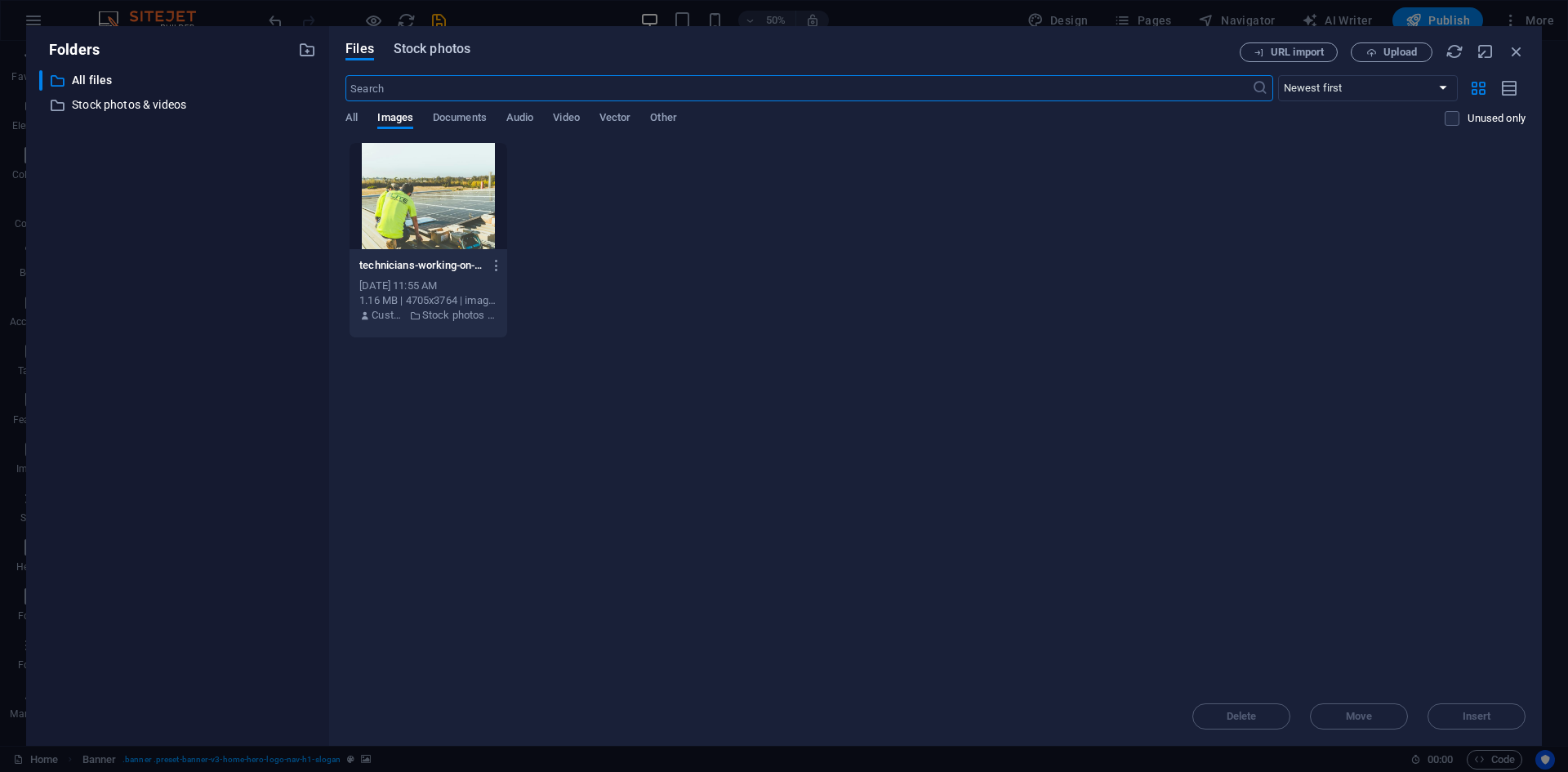
click at [403, 52] on span "Stock photos" at bounding box center [431, 49] width 77 height 20
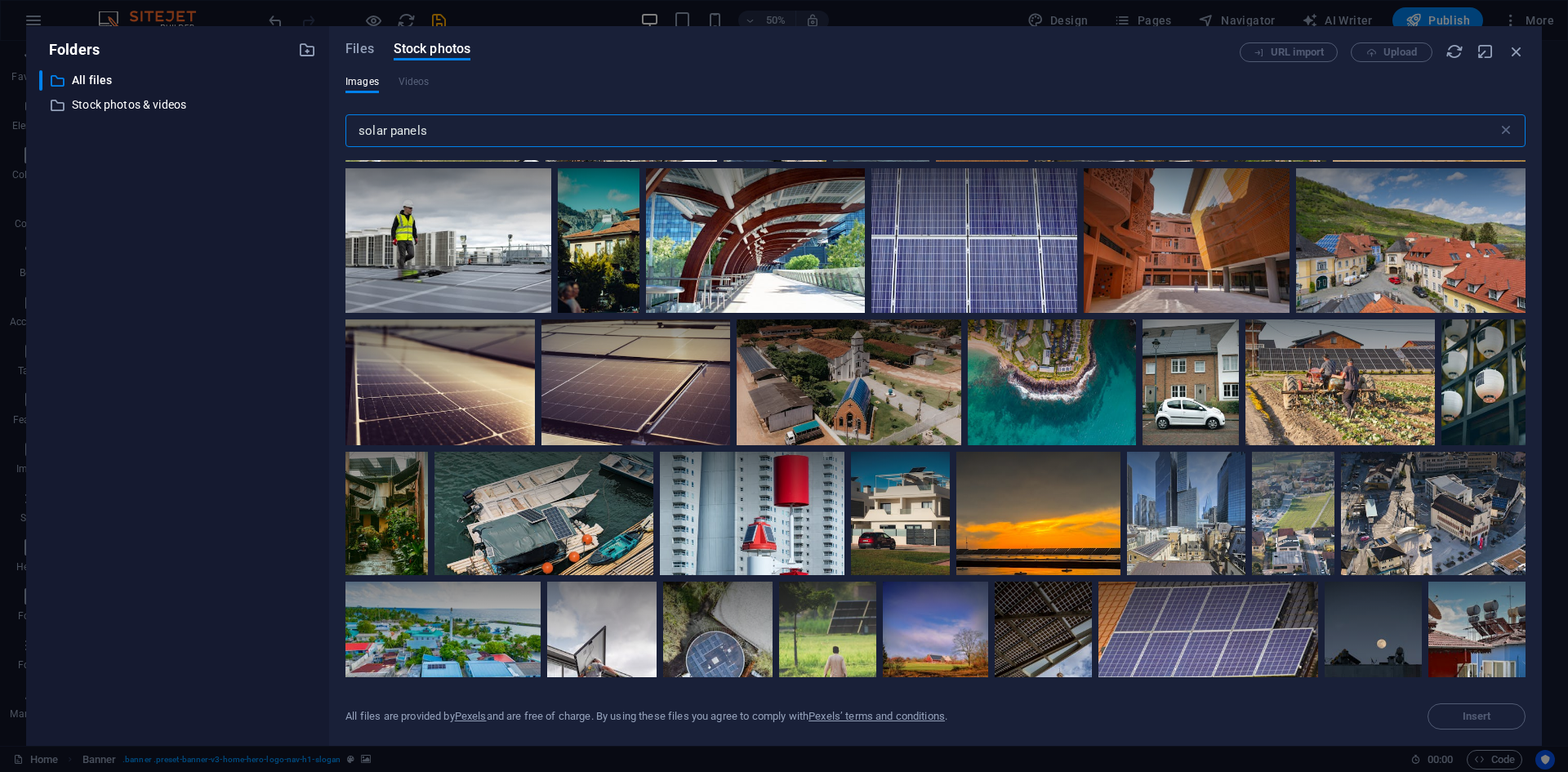
scroll to position [7516, 0]
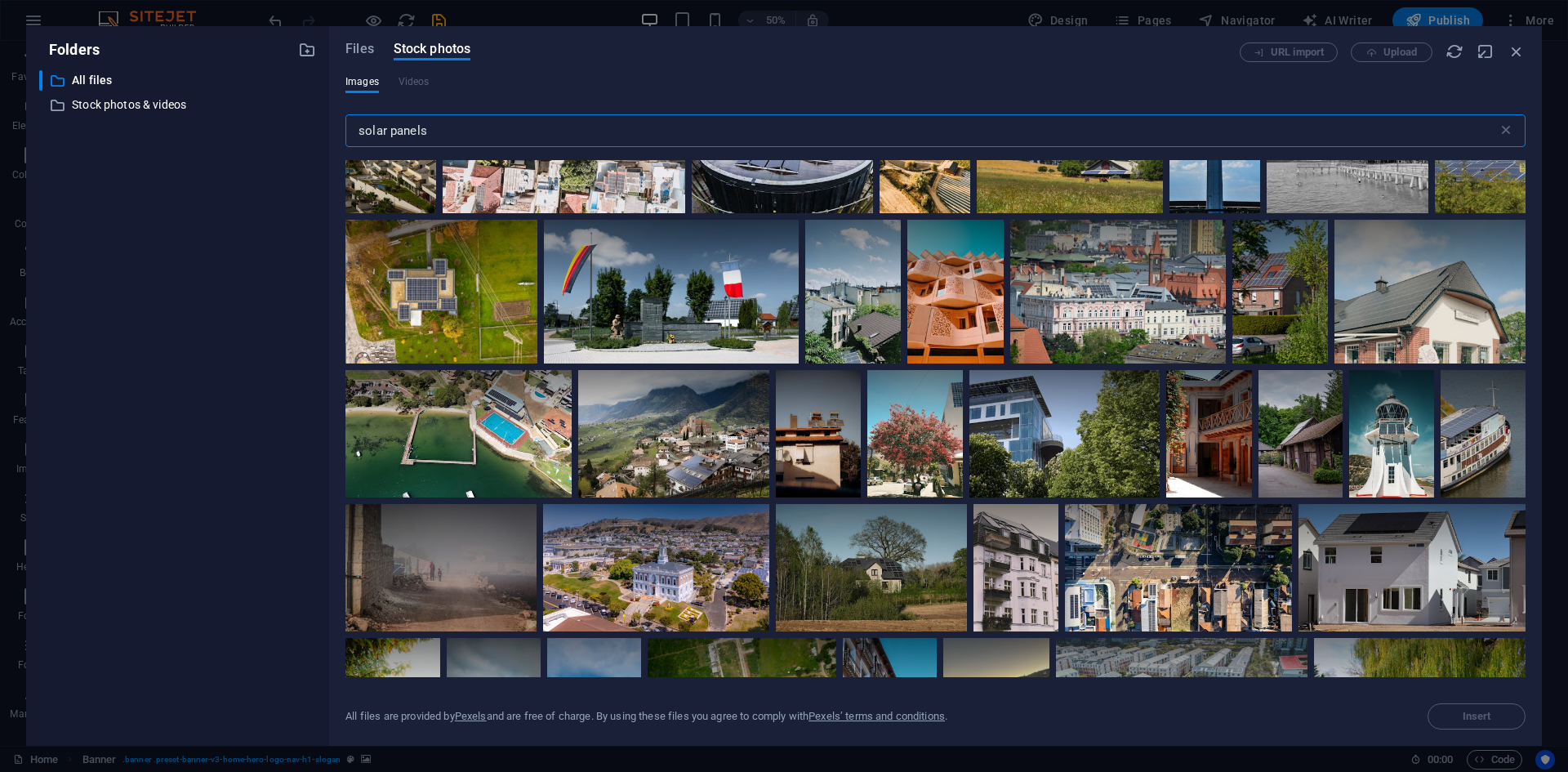
click at [355, 132] on input "solar panels" at bounding box center [922, 131] width 1153 height 33
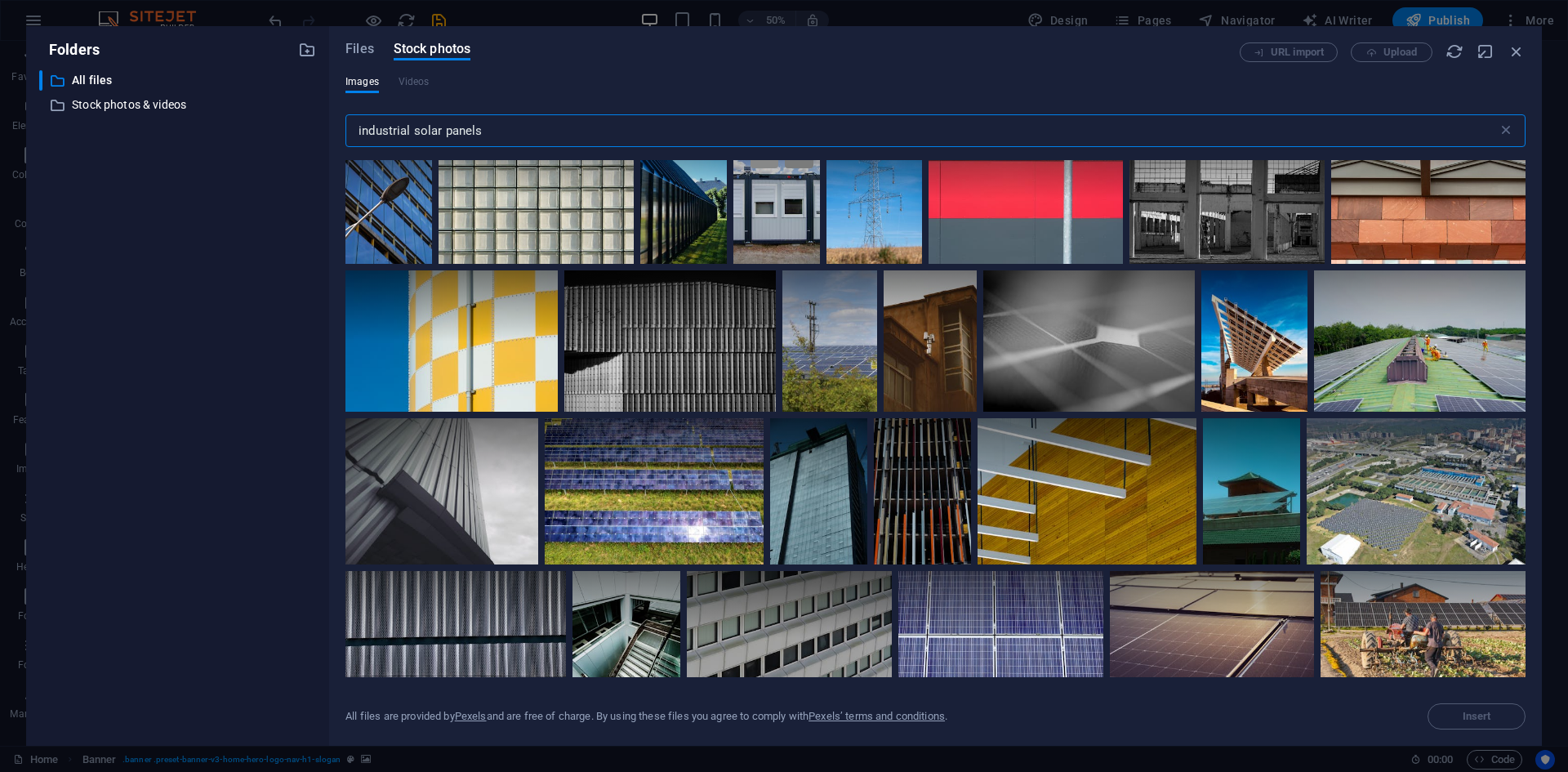
scroll to position [3431, 0]
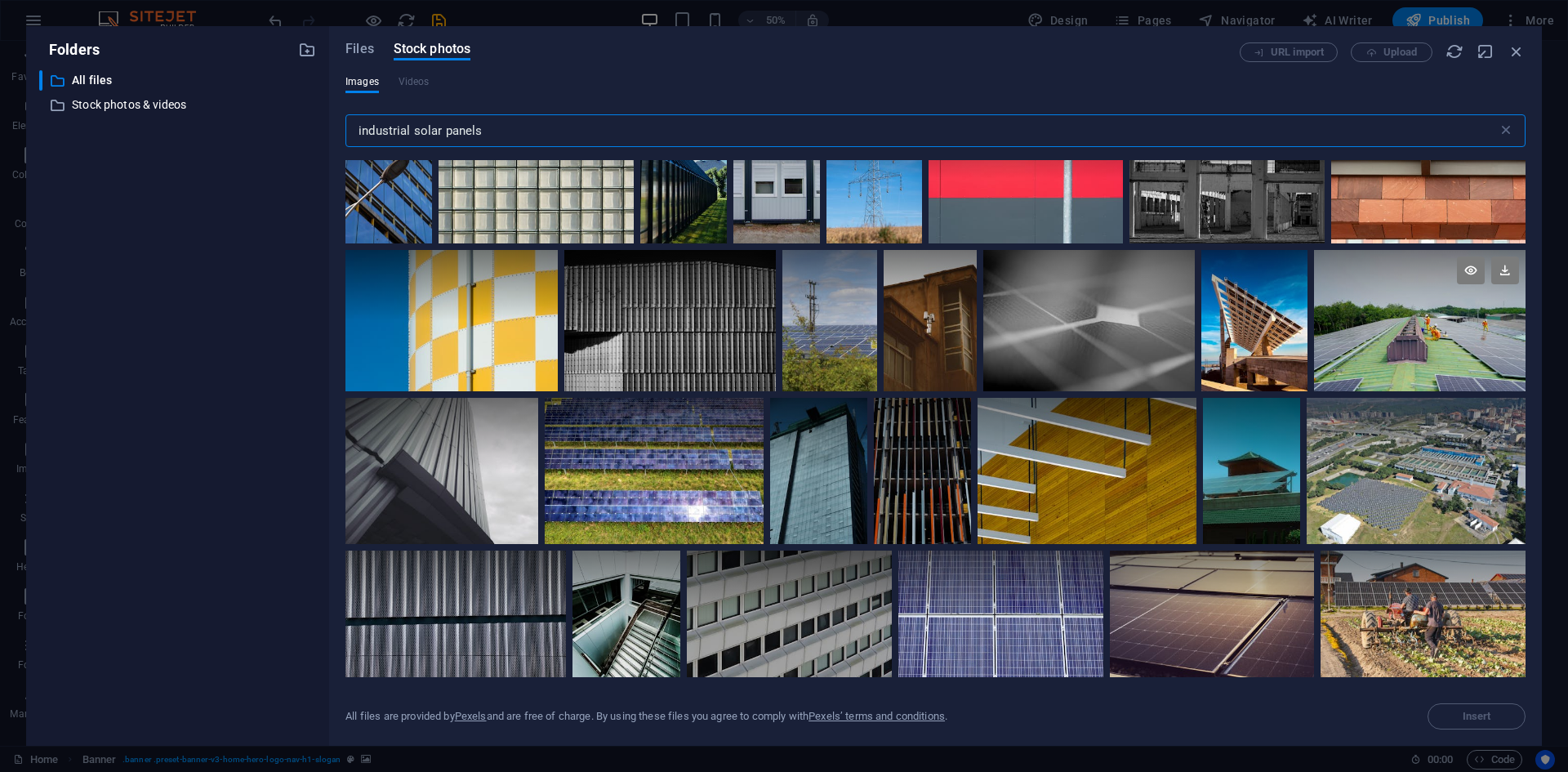
type input "industrial solar panels"
click at [1353, 317] on div at bounding box center [1420, 320] width 212 height 141
click at [1473, 725] on button "Insert" at bounding box center [1476, 717] width 98 height 26
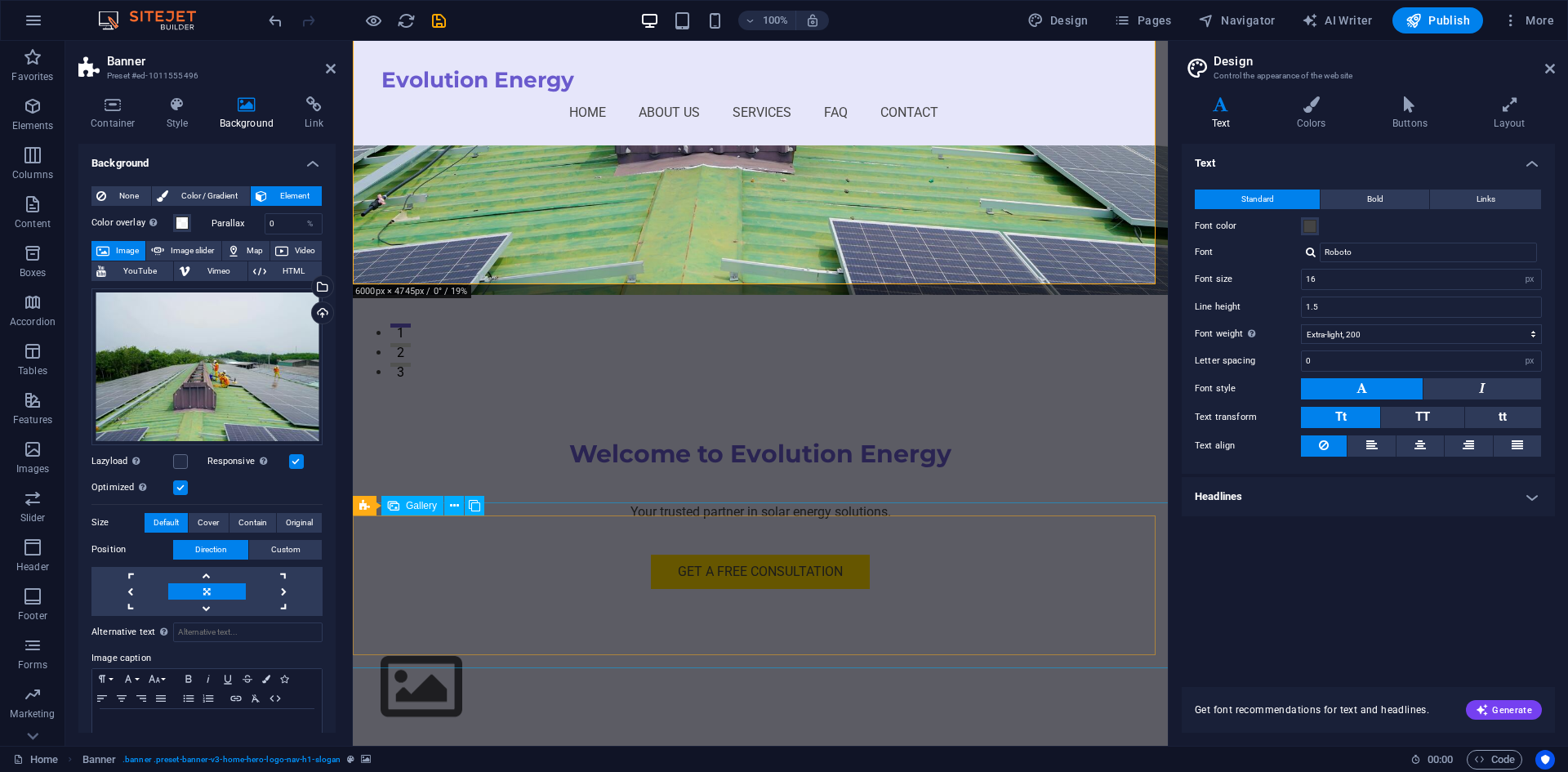
scroll to position [408, 0]
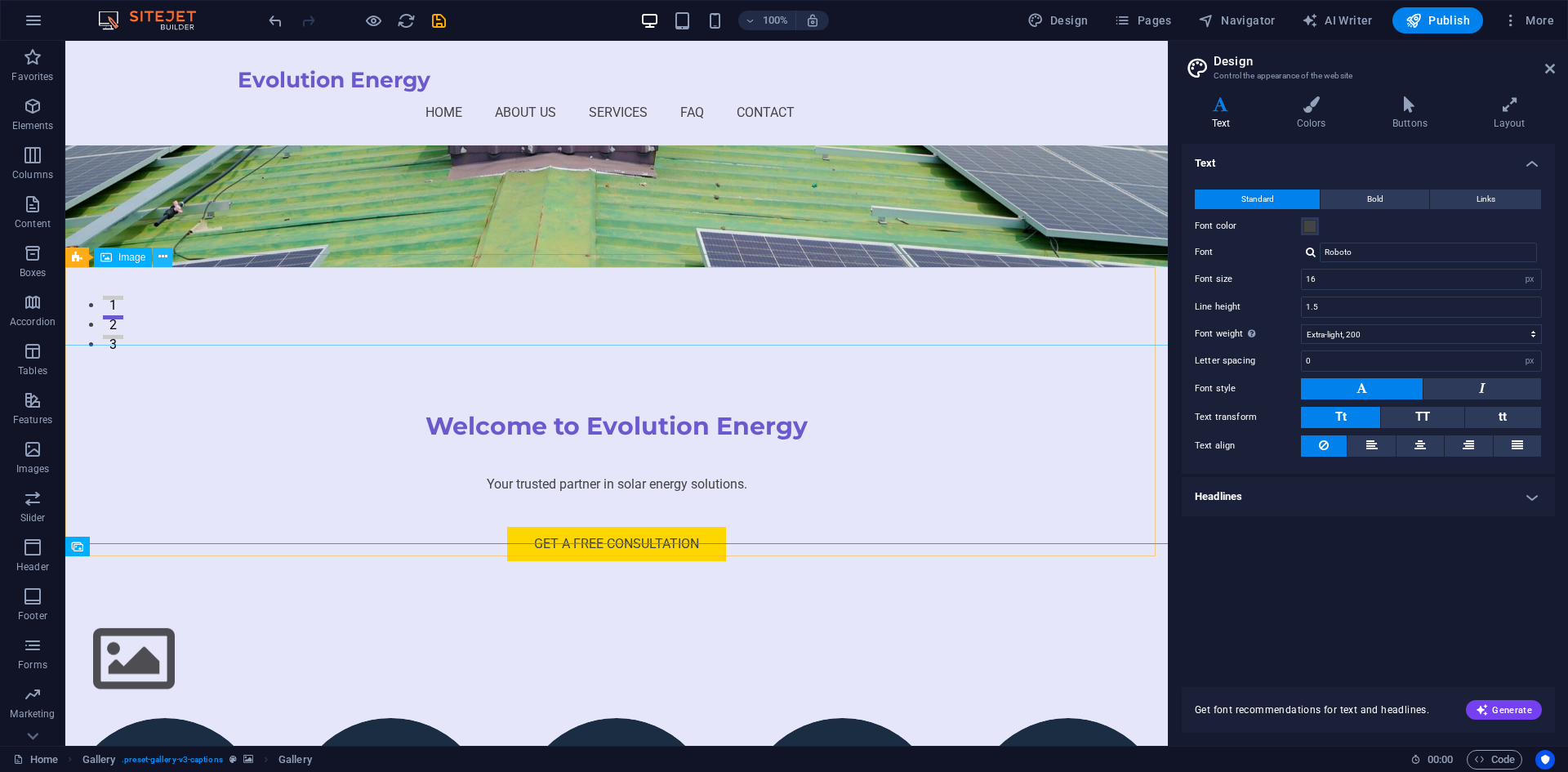
click at [159, 255] on icon at bounding box center [162, 257] width 9 height 17
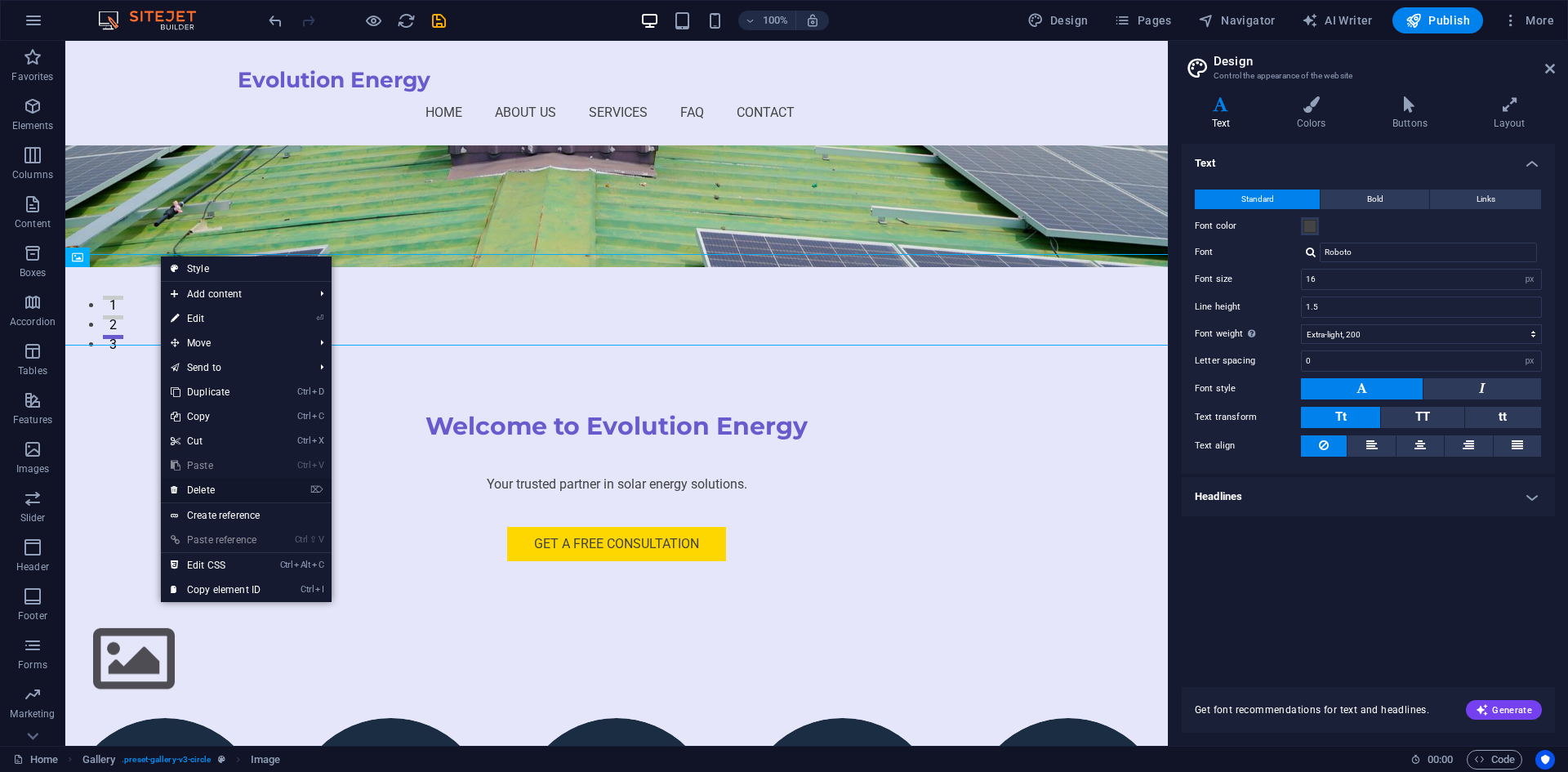
click at [215, 489] on link "⌦ Delete" at bounding box center [215, 490] width 110 height 25
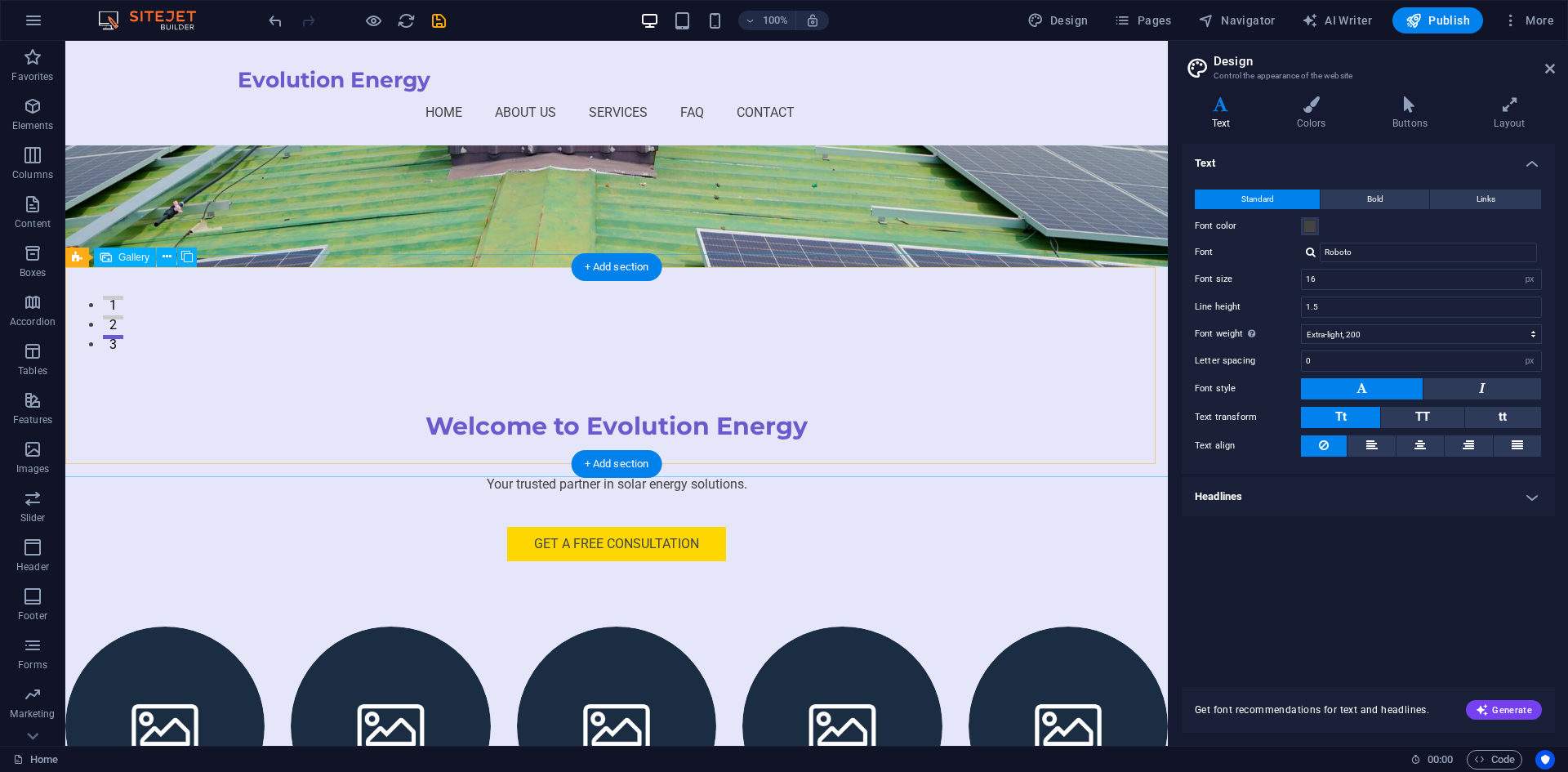
click at [276, 614] on div at bounding box center [616, 726] width 1129 height 225
click at [260, 614] on div at bounding box center [616, 726] width 1129 height 225
click at [167, 257] on icon at bounding box center [167, 257] width 9 height 17
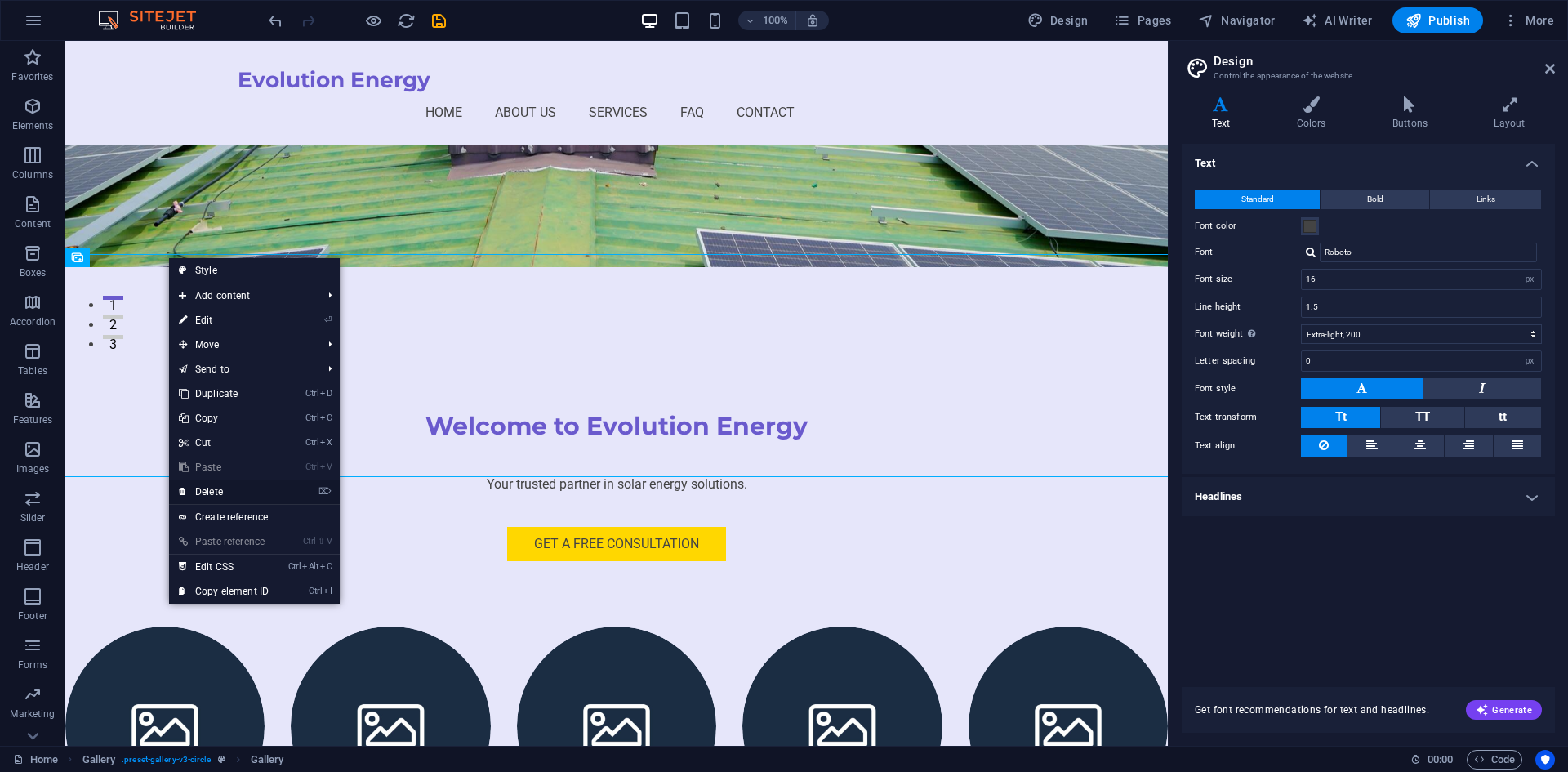
click at [225, 487] on link "⌦ Delete" at bounding box center [223, 492] width 110 height 25
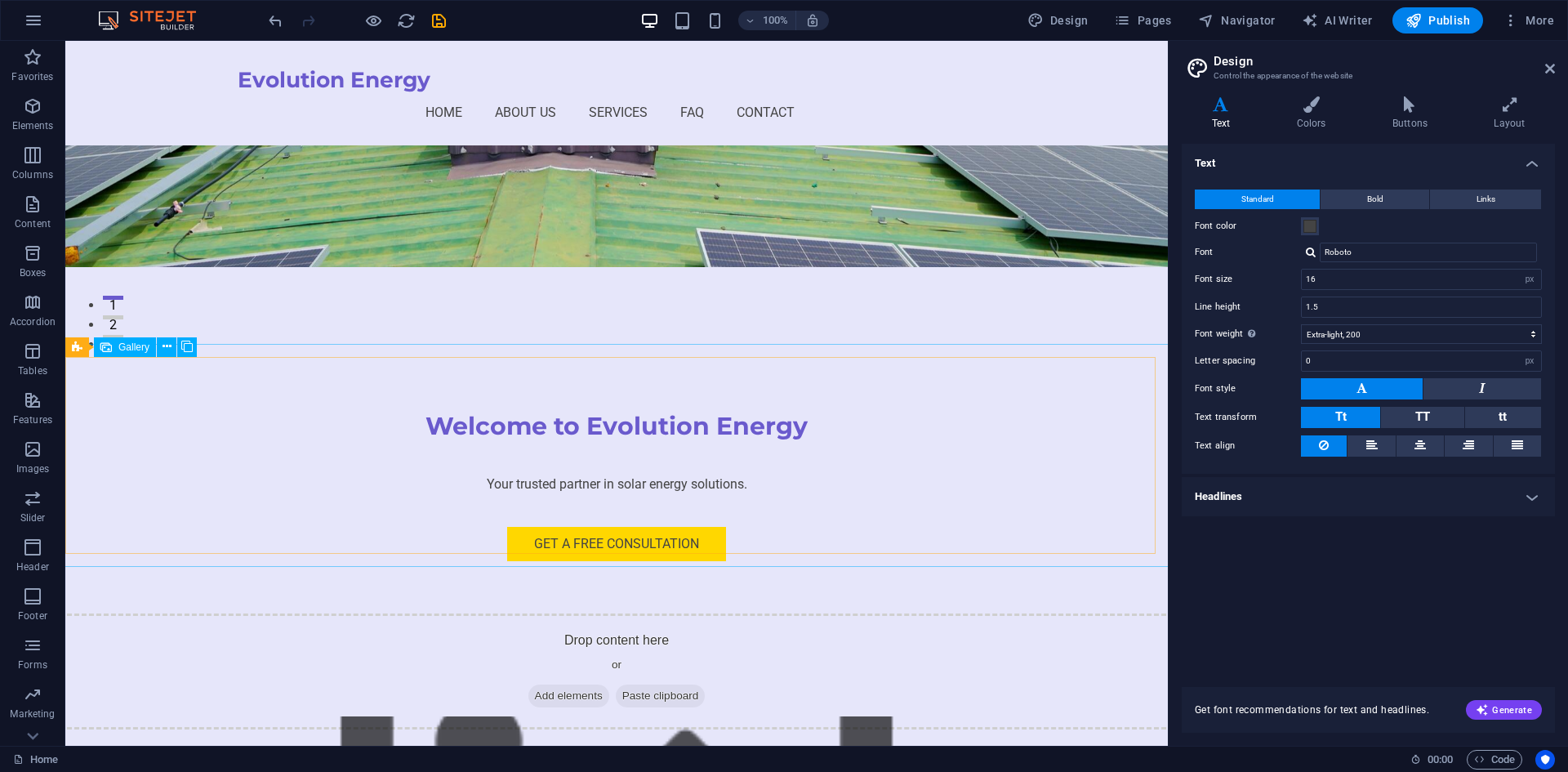
click at [120, 344] on span "Gallery" at bounding box center [134, 347] width 31 height 10
click at [120, 351] on span "Gallery" at bounding box center [134, 347] width 31 height 10
click at [127, 348] on span "Gallery" at bounding box center [134, 347] width 31 height 10
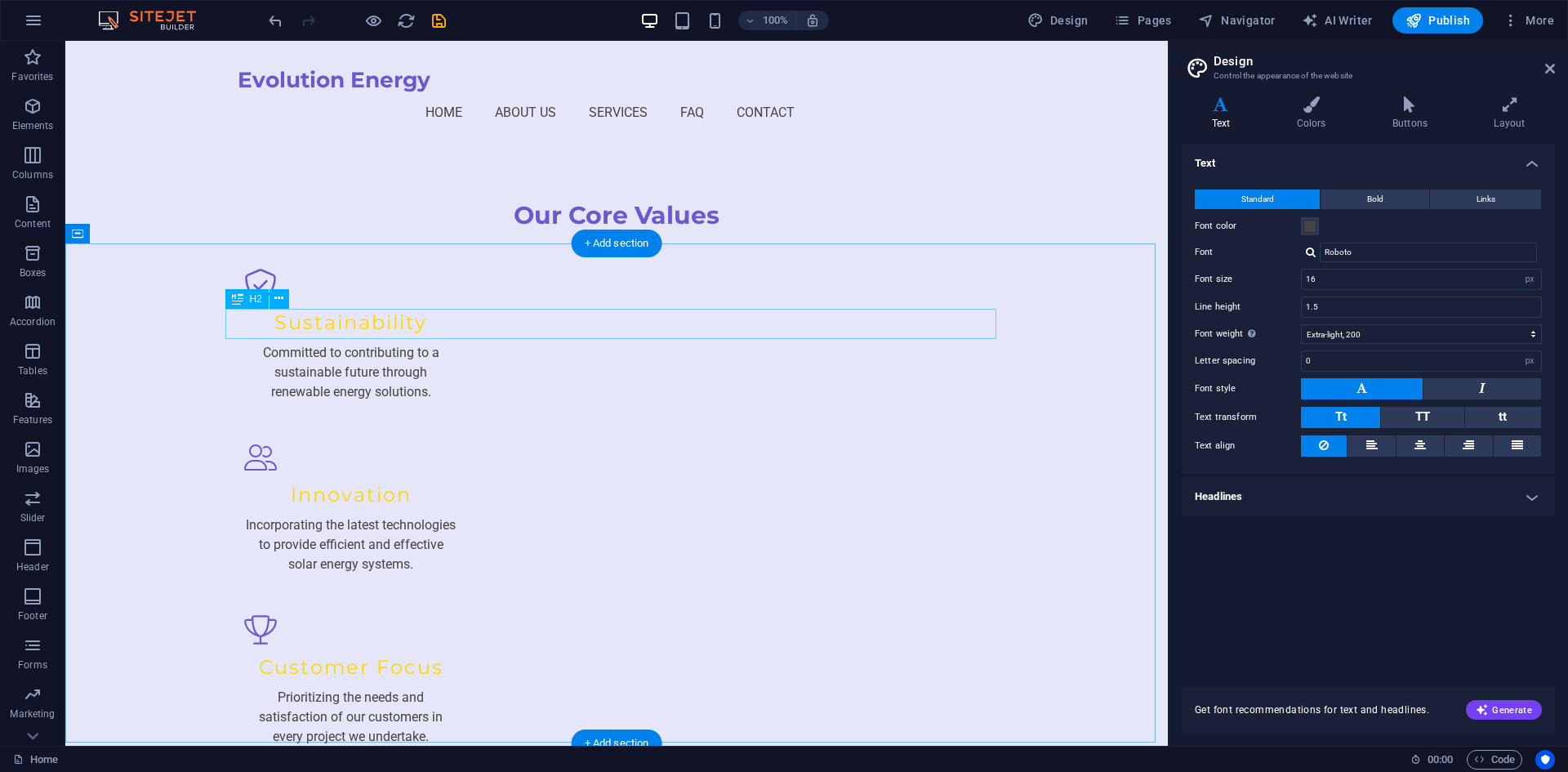
scroll to position [2288, 0]
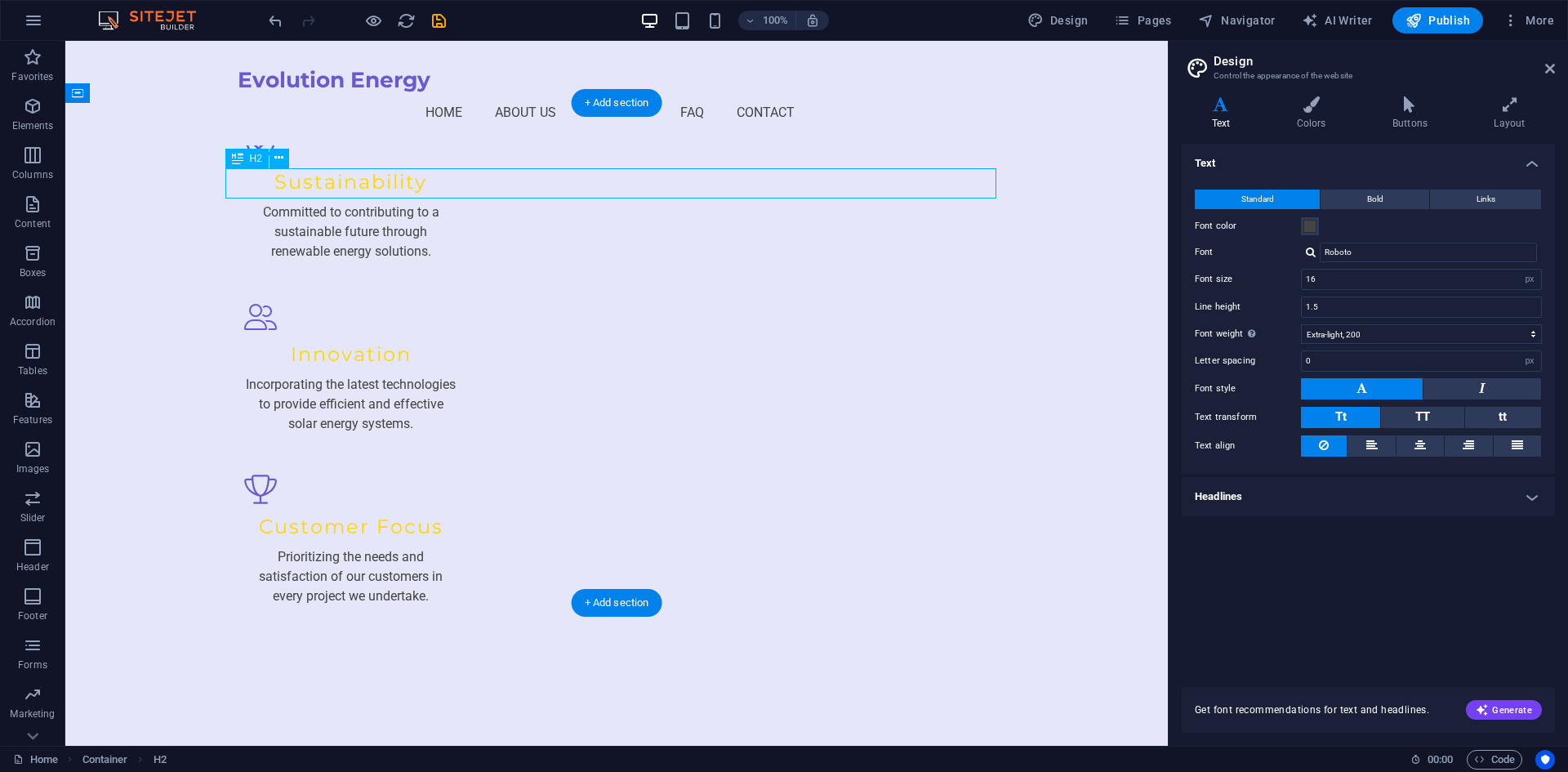
scroll to position [2230, 0]
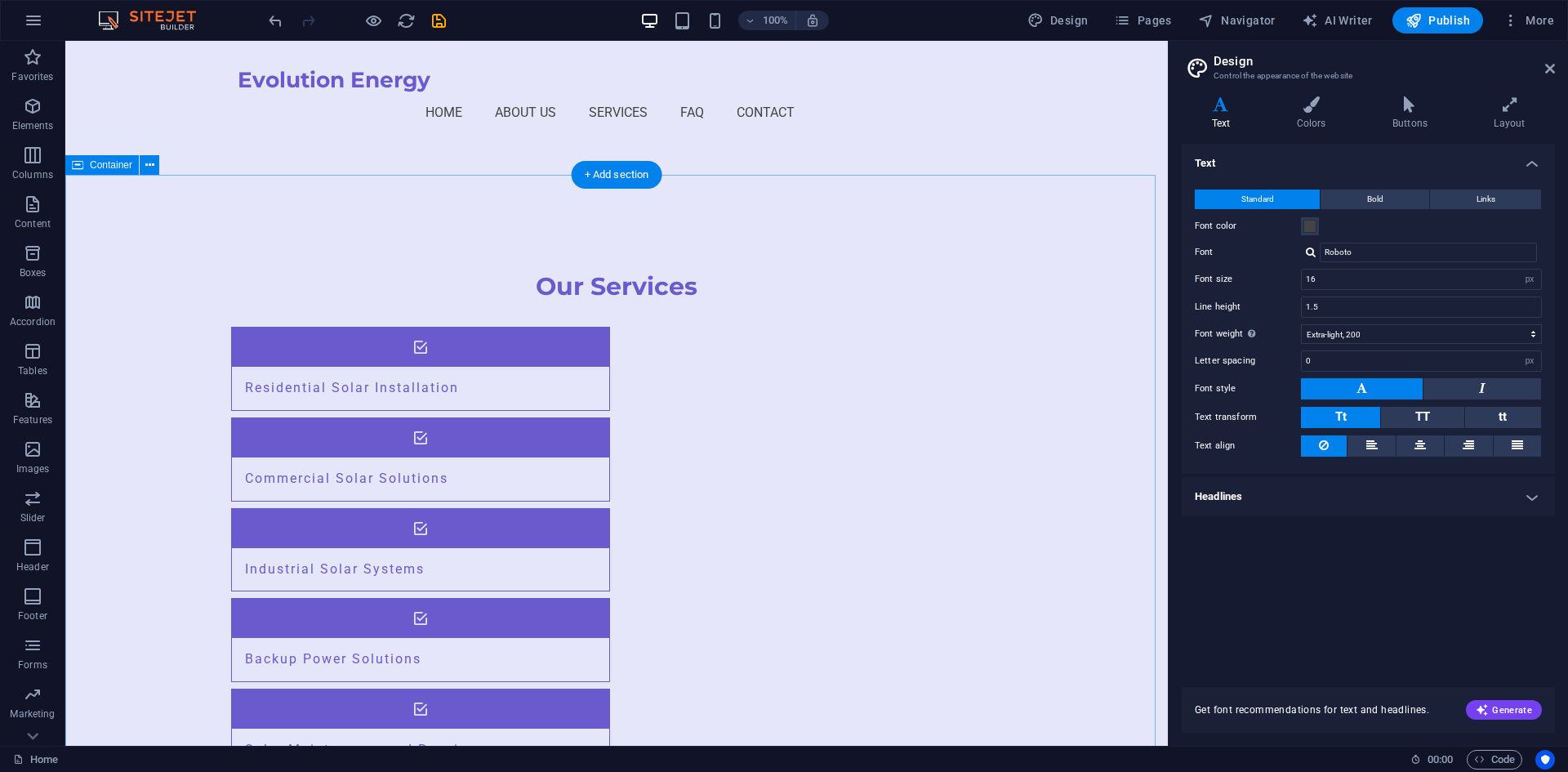
scroll to position [2779, 0]
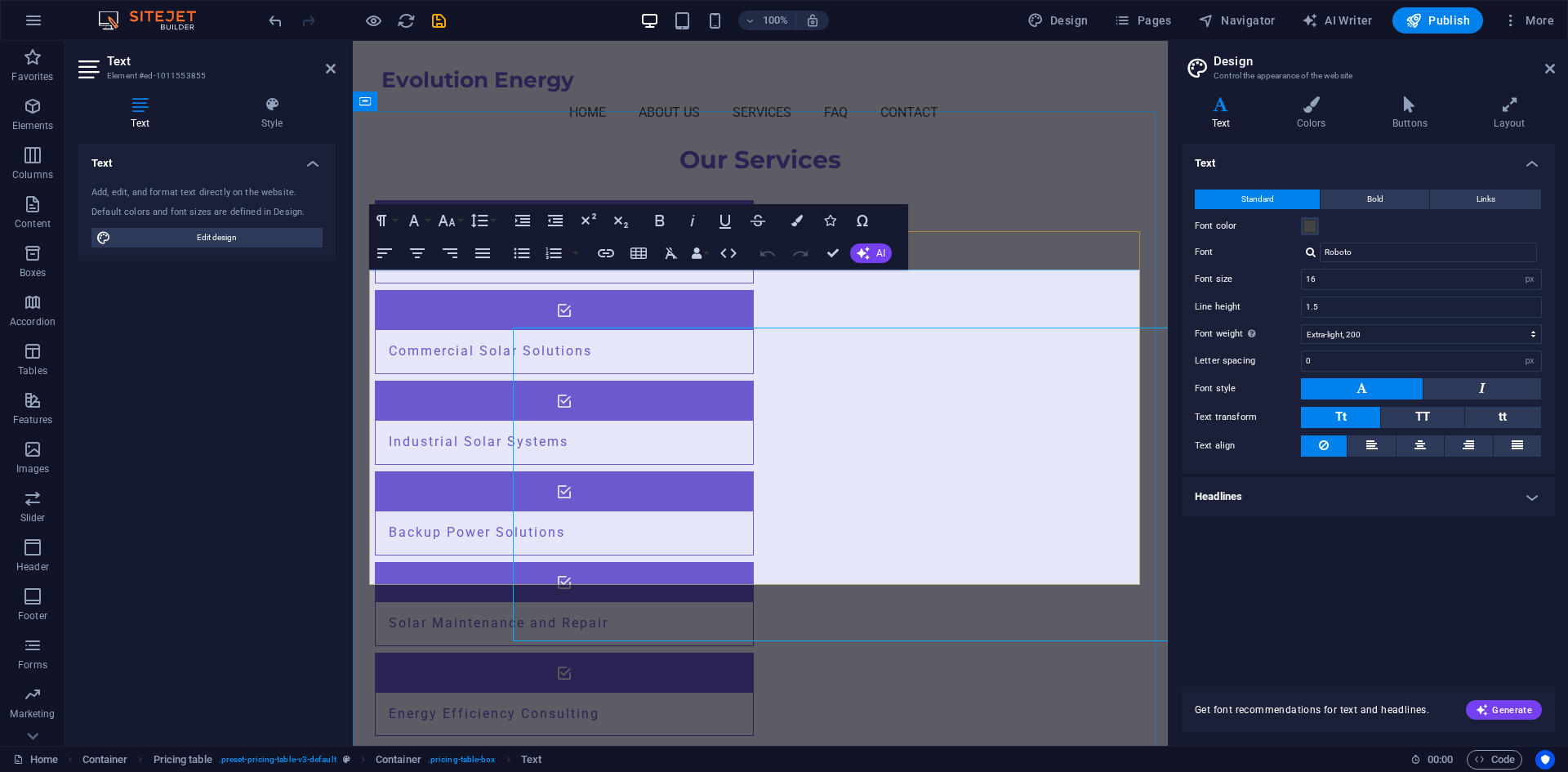
scroll to position [2722, 0]
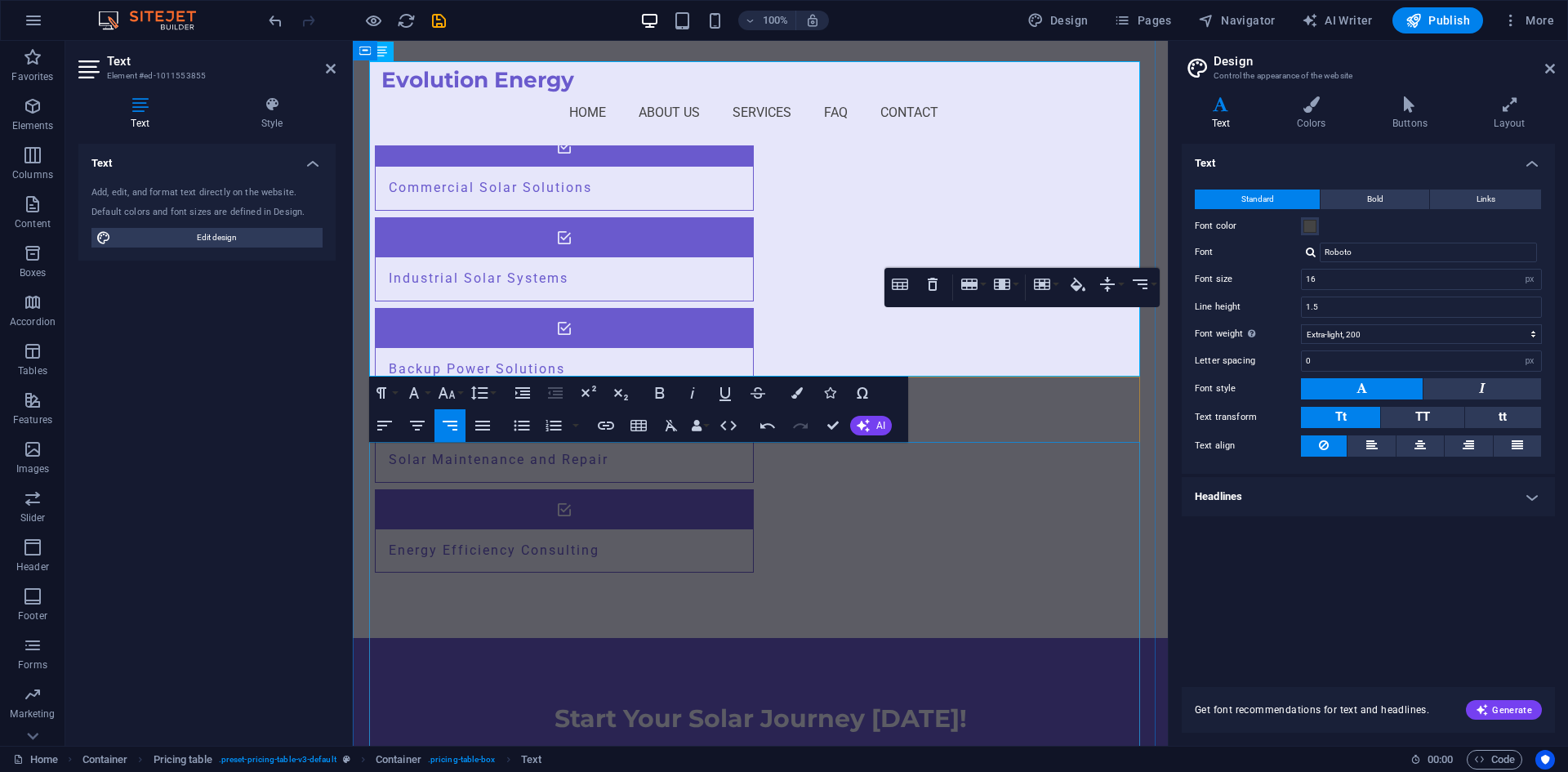
scroll to position [2967, 0]
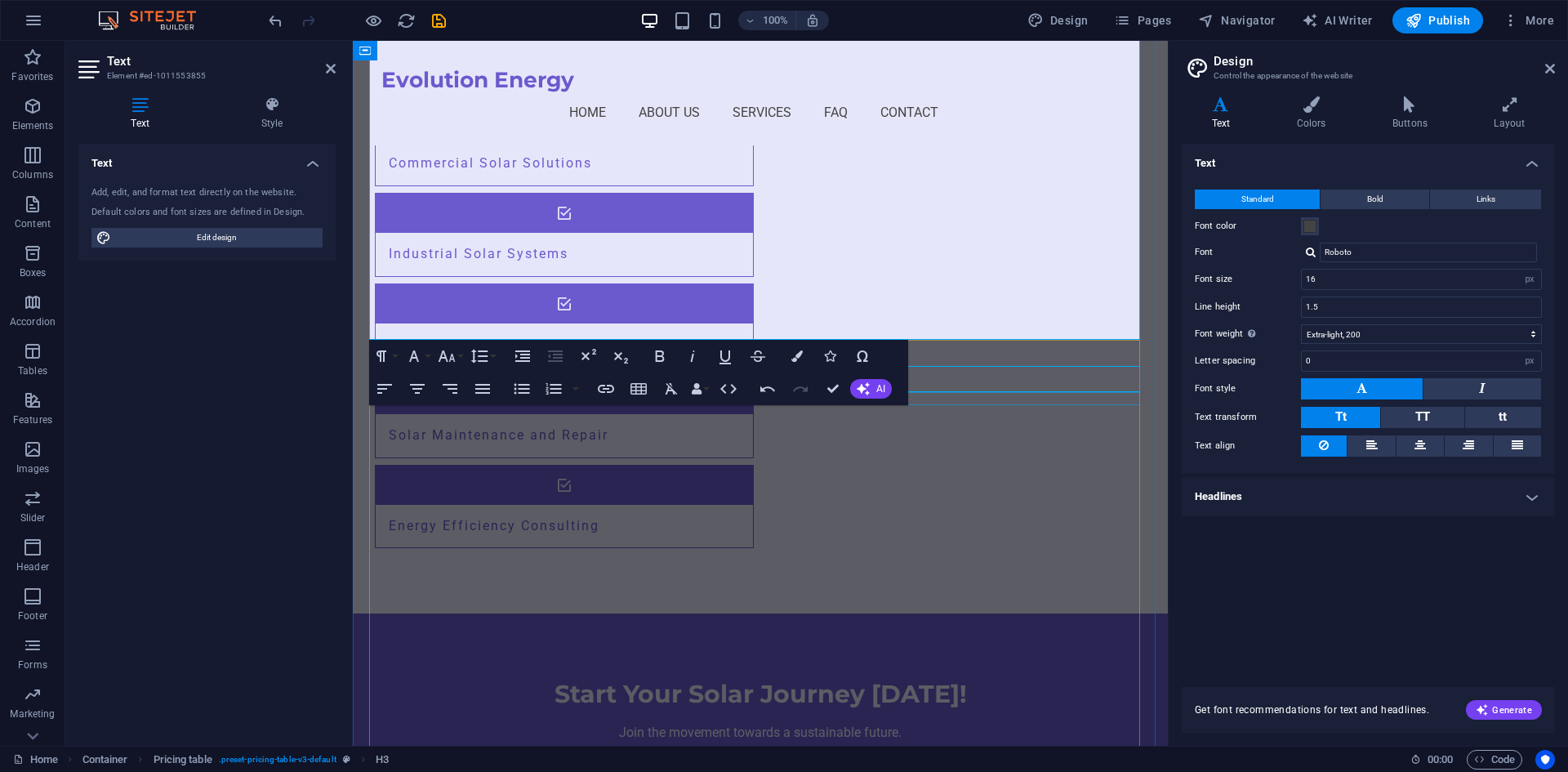
scroll to position [3024, 0]
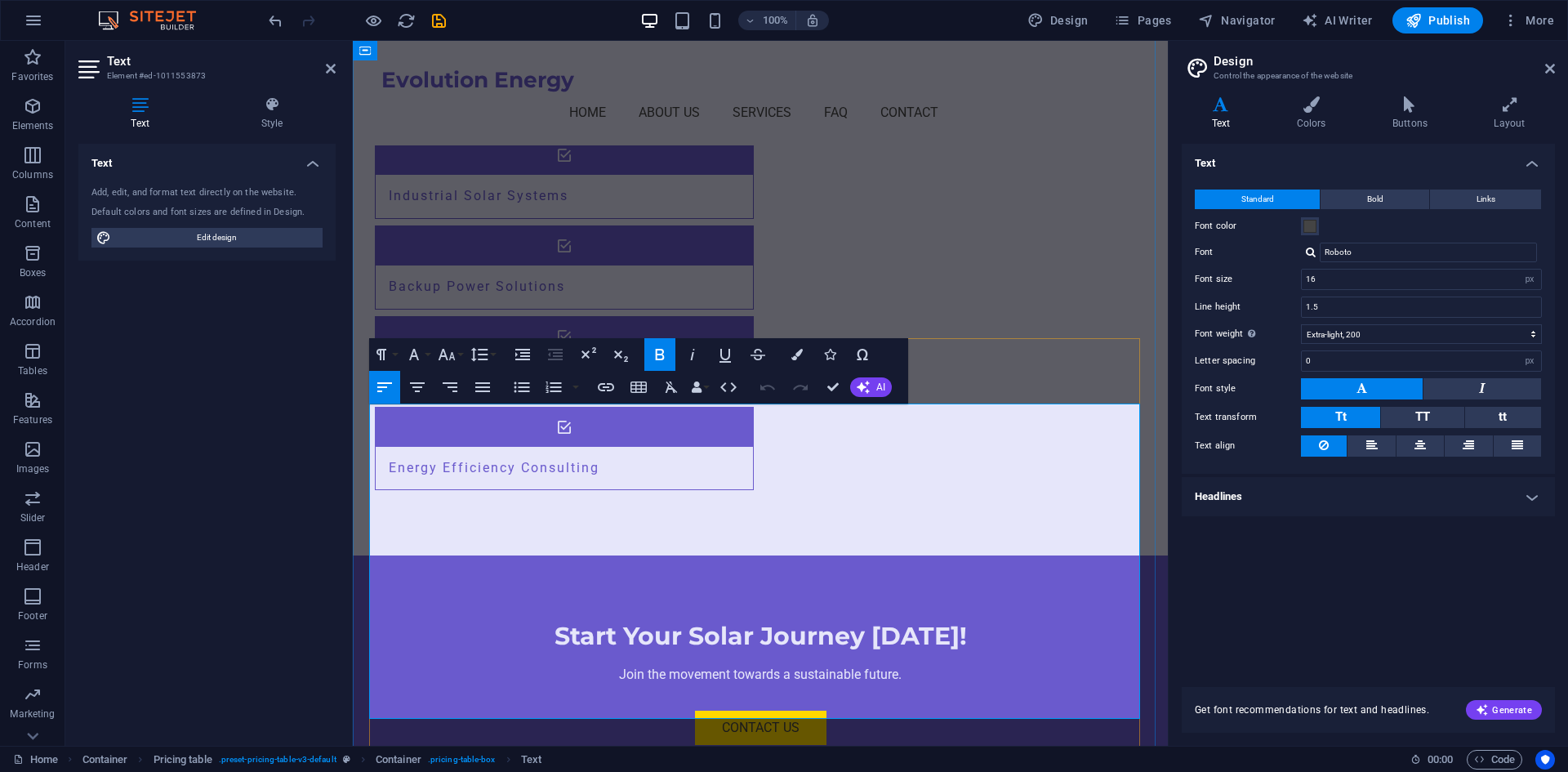
scroll to position [2967, 0]
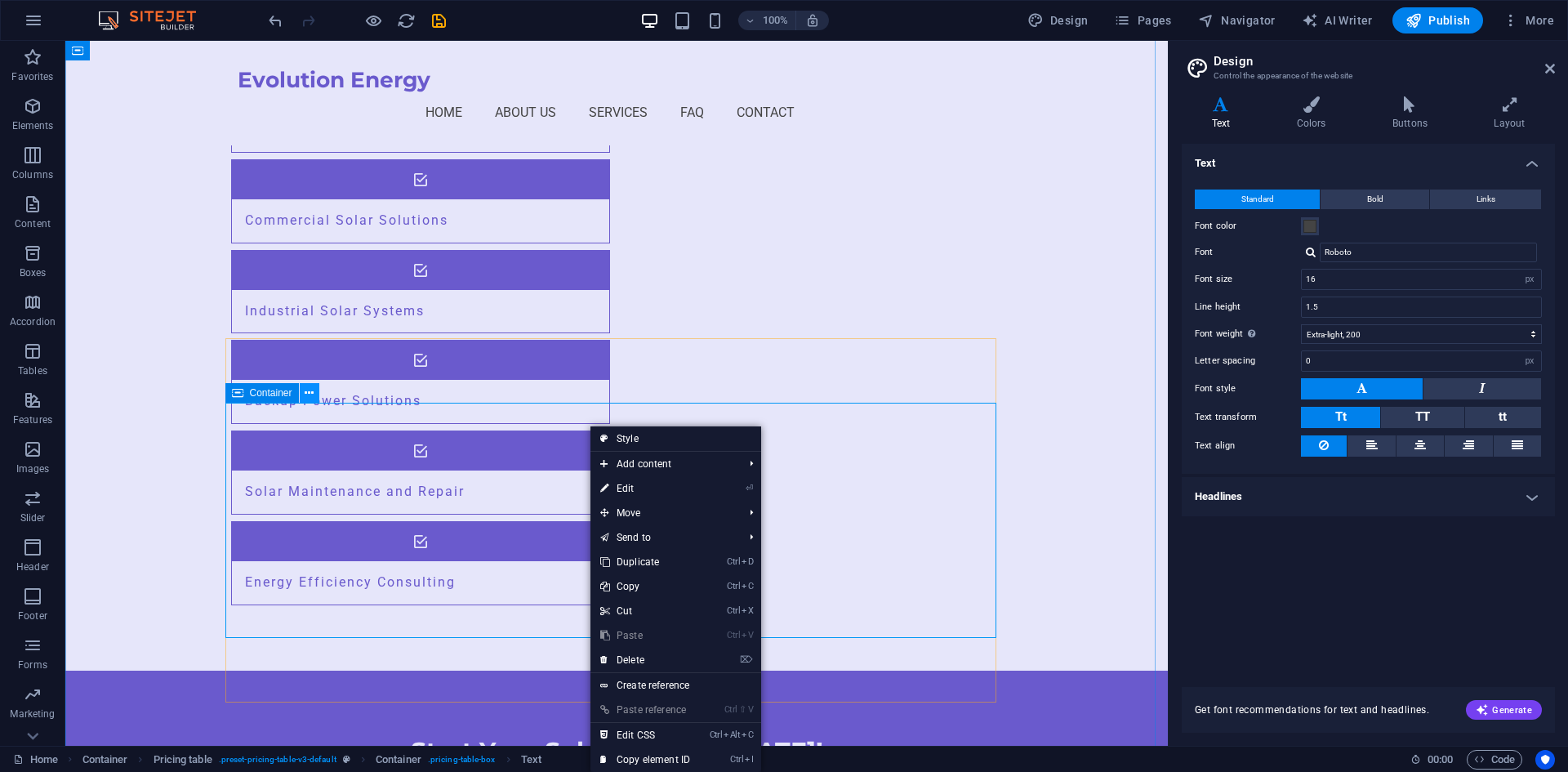
click at [317, 397] on button at bounding box center [310, 393] width 20 height 20
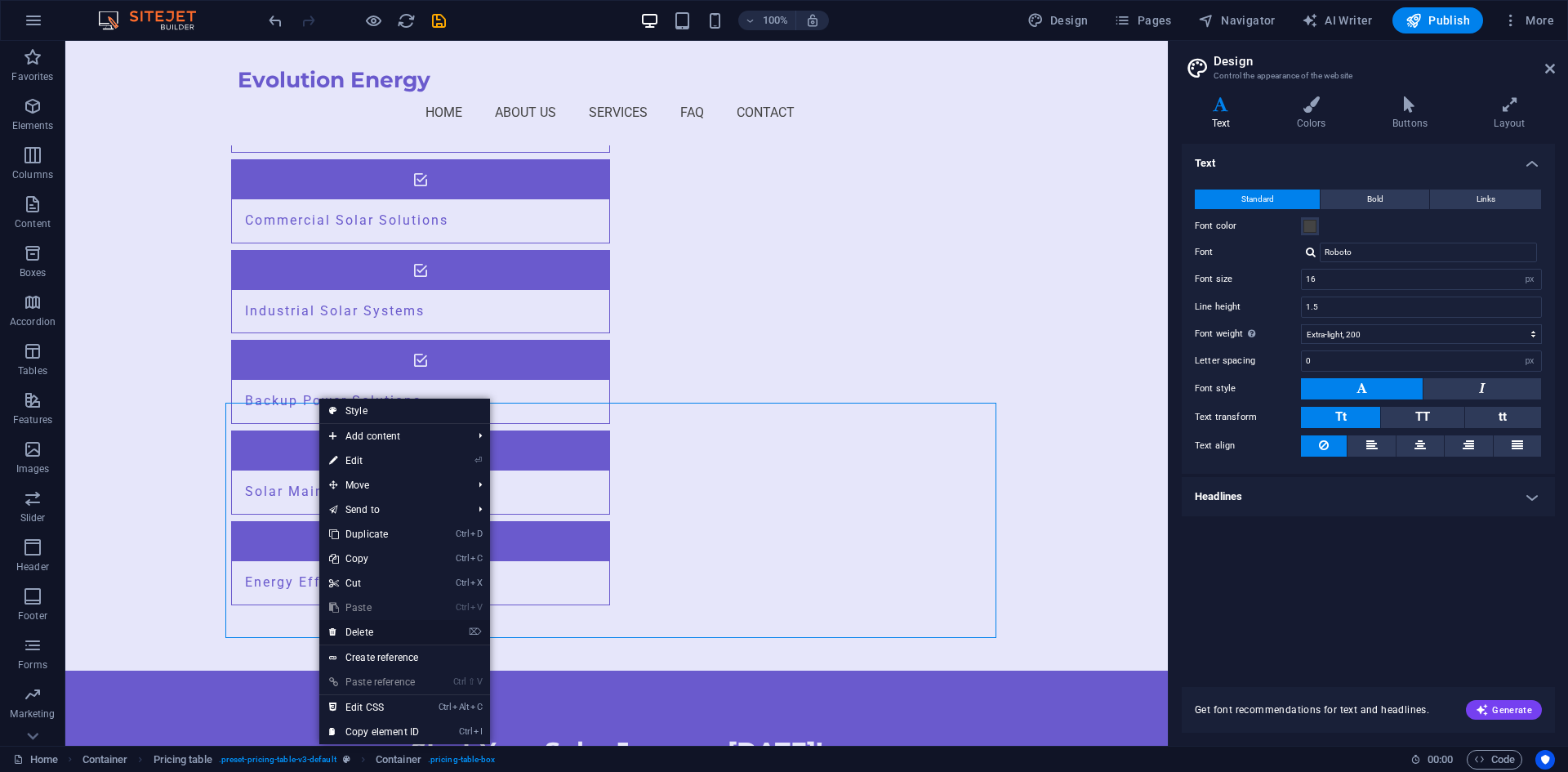
click at [364, 637] on link "⌦ Delete" at bounding box center [373, 633] width 110 height 25
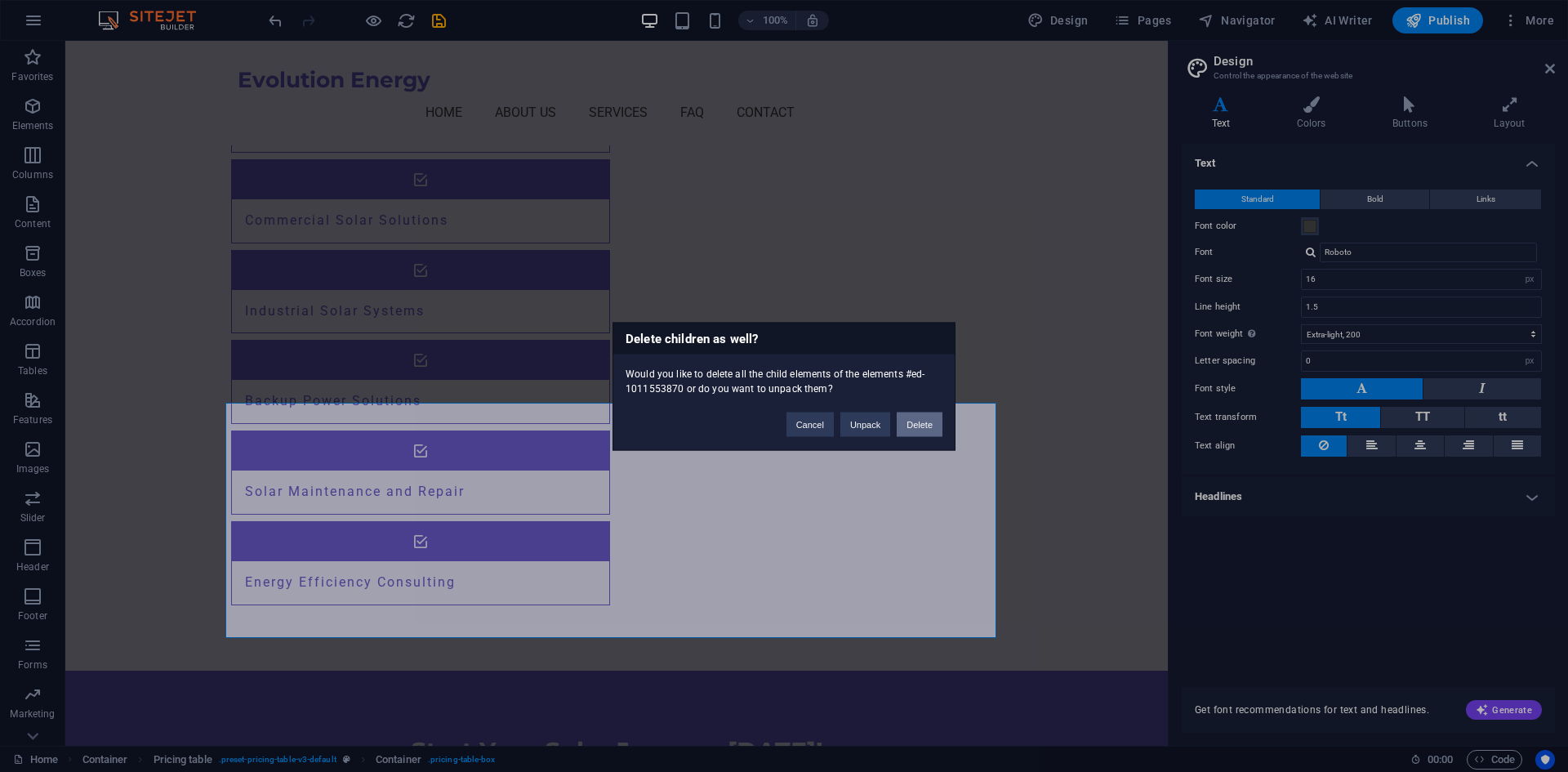
click at [916, 427] on button "Delete" at bounding box center [919, 424] width 45 height 25
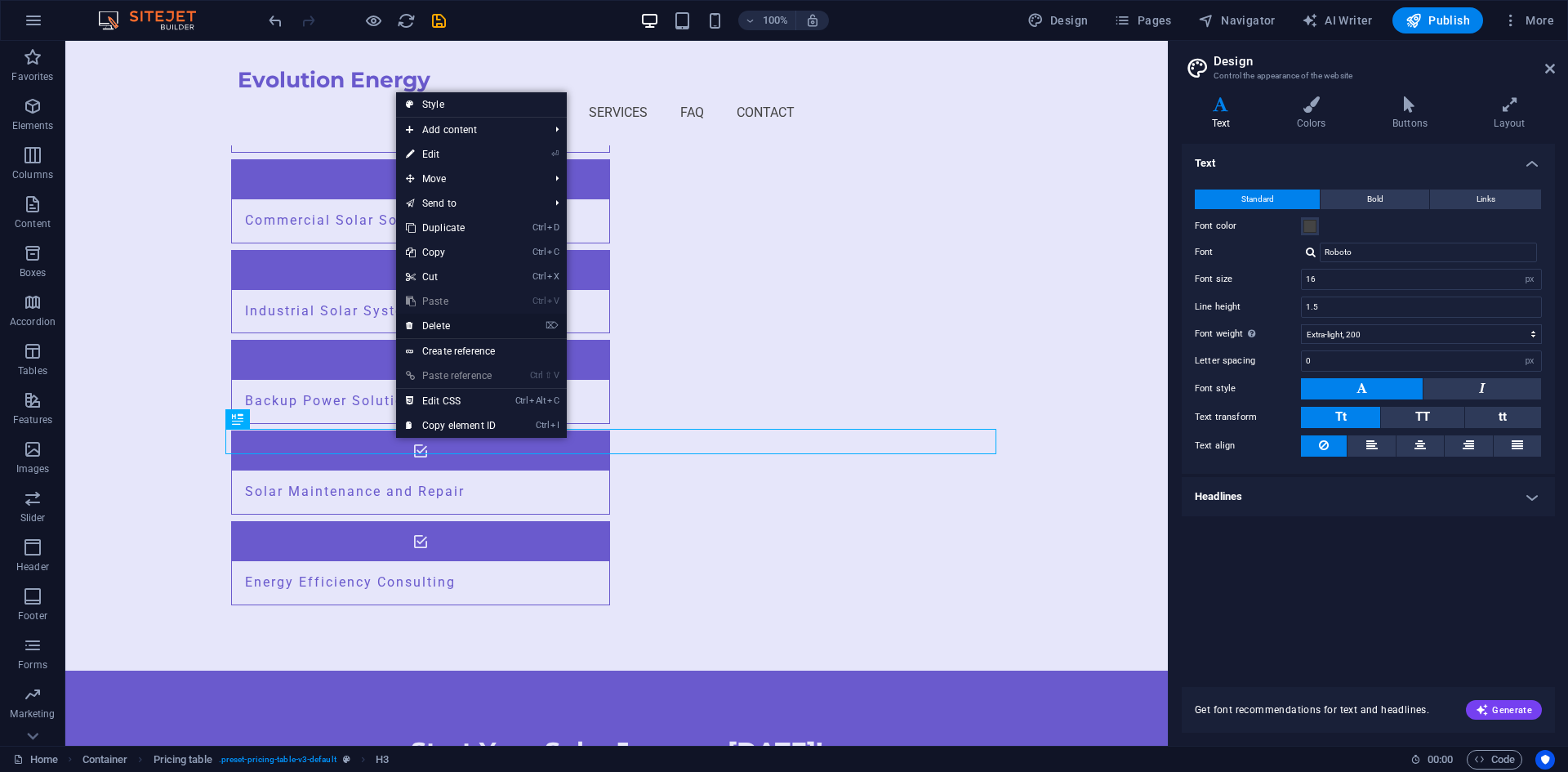
click at [458, 325] on link "⌦ Delete" at bounding box center [450, 326] width 110 height 25
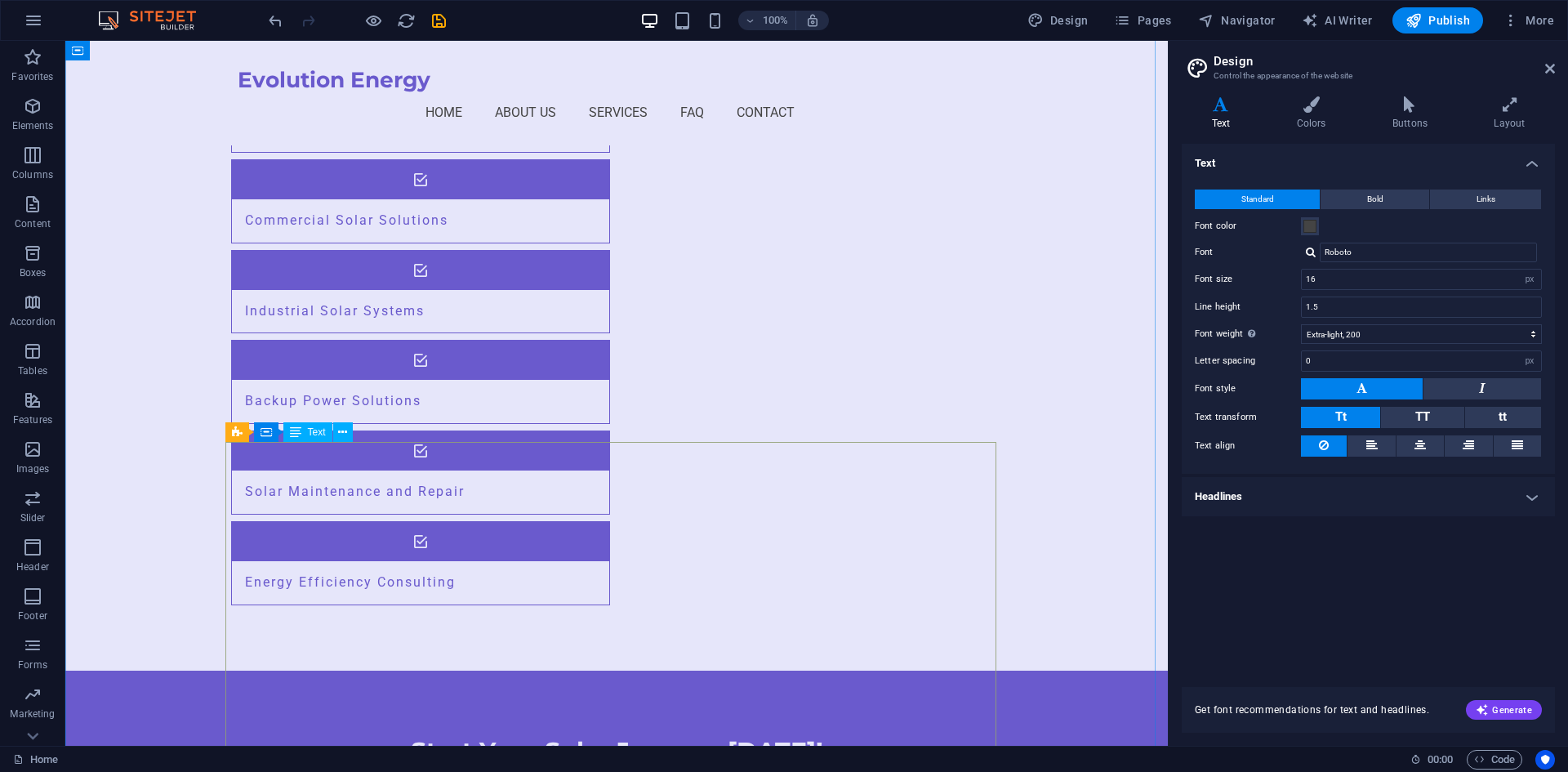
click at [342, 438] on icon at bounding box center [342, 432] width 9 height 17
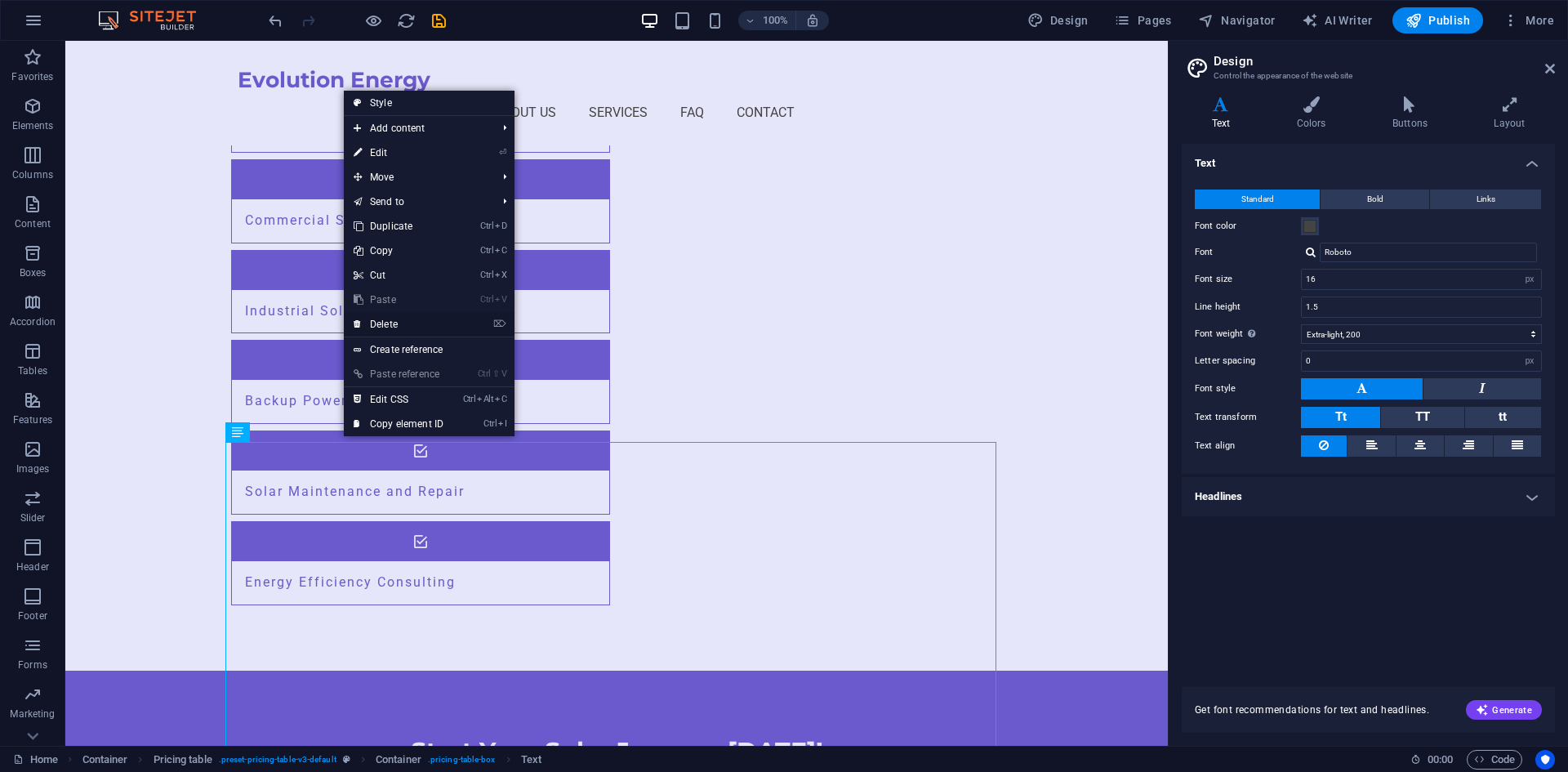
click at [390, 324] on link "⌦ Delete" at bounding box center [398, 324] width 110 height 25
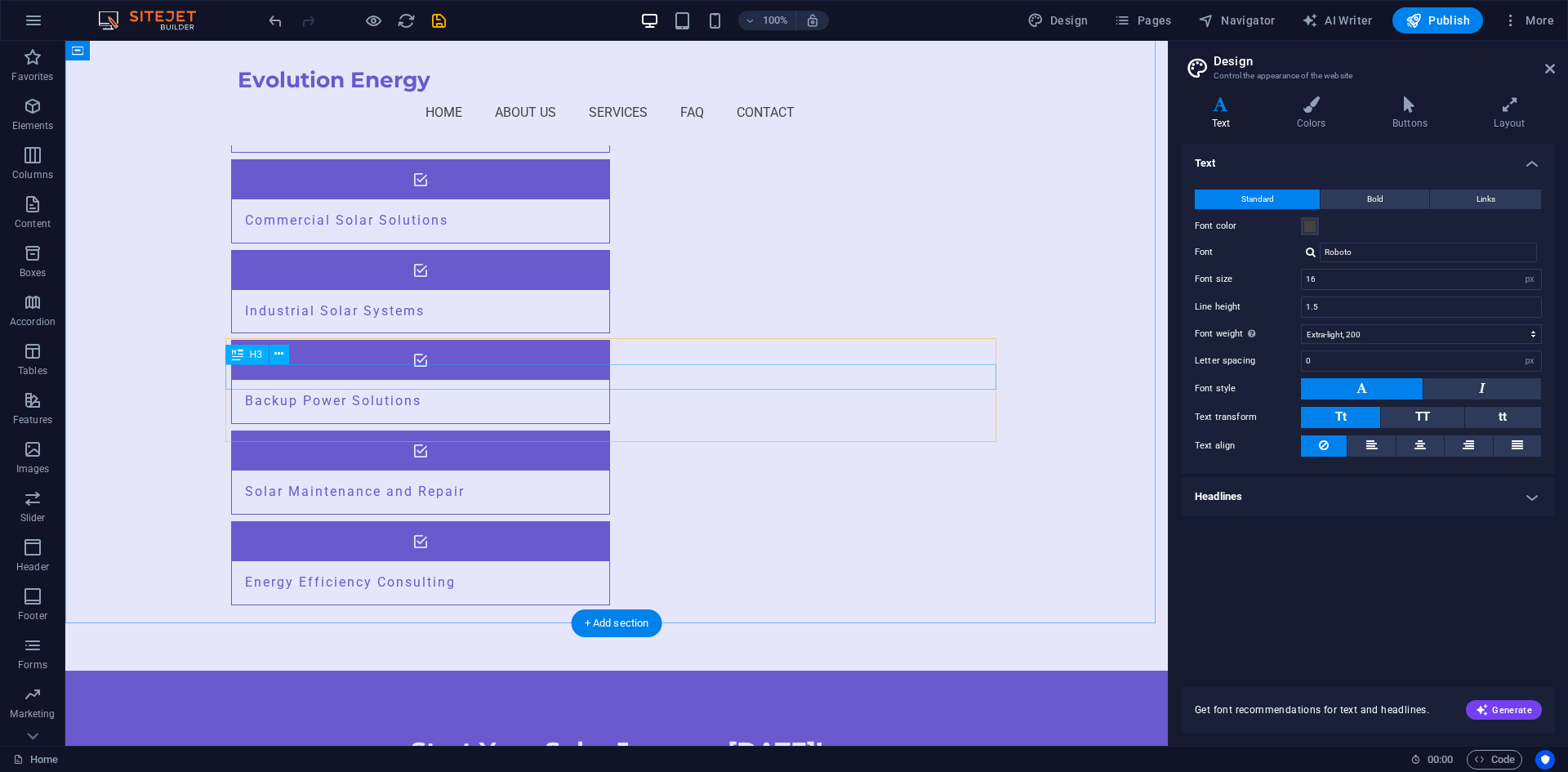
click at [284, 358] on icon at bounding box center [279, 354] width 9 height 17
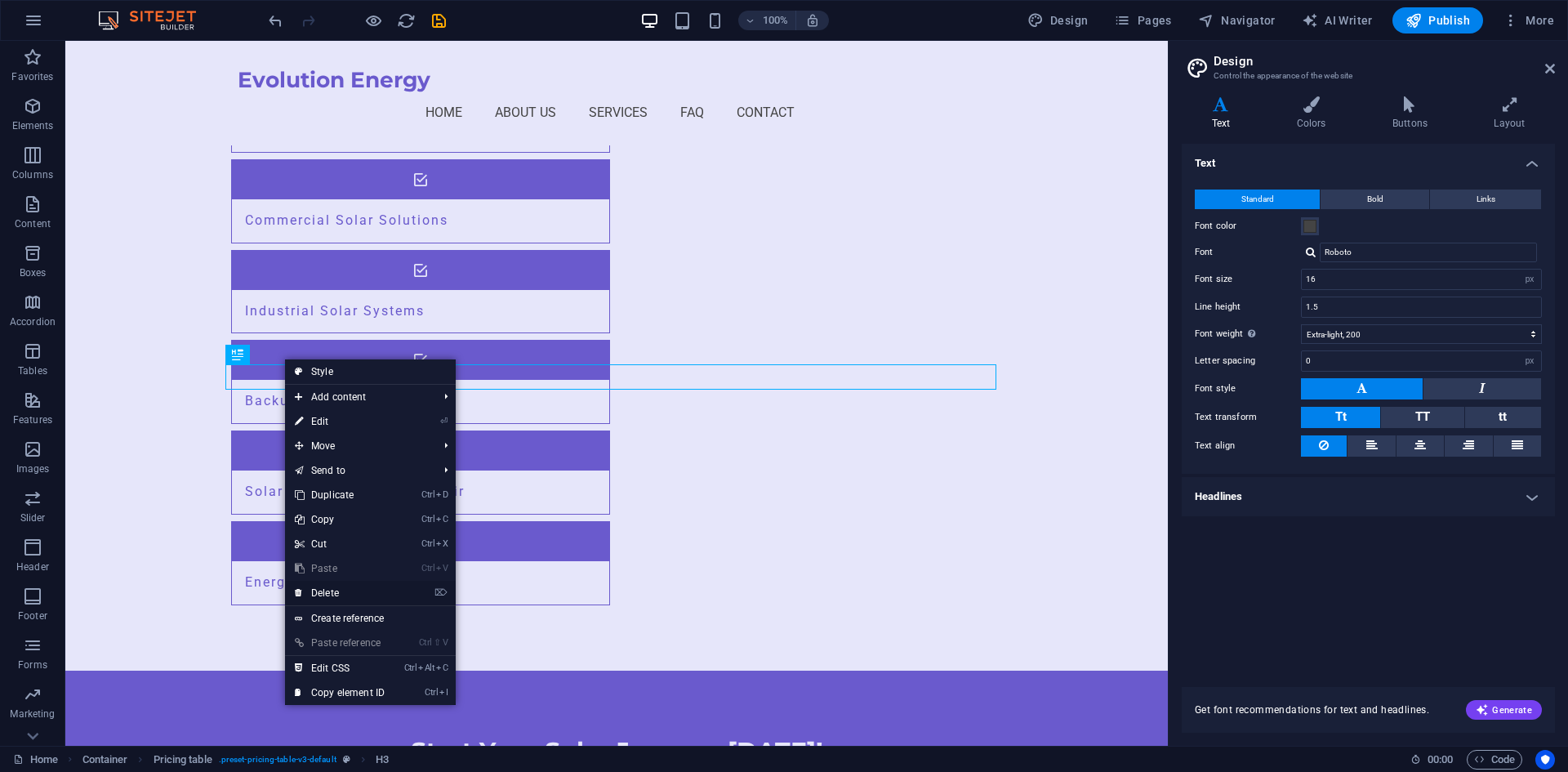
click at [330, 590] on link "⌦ Delete" at bounding box center [340, 593] width 110 height 25
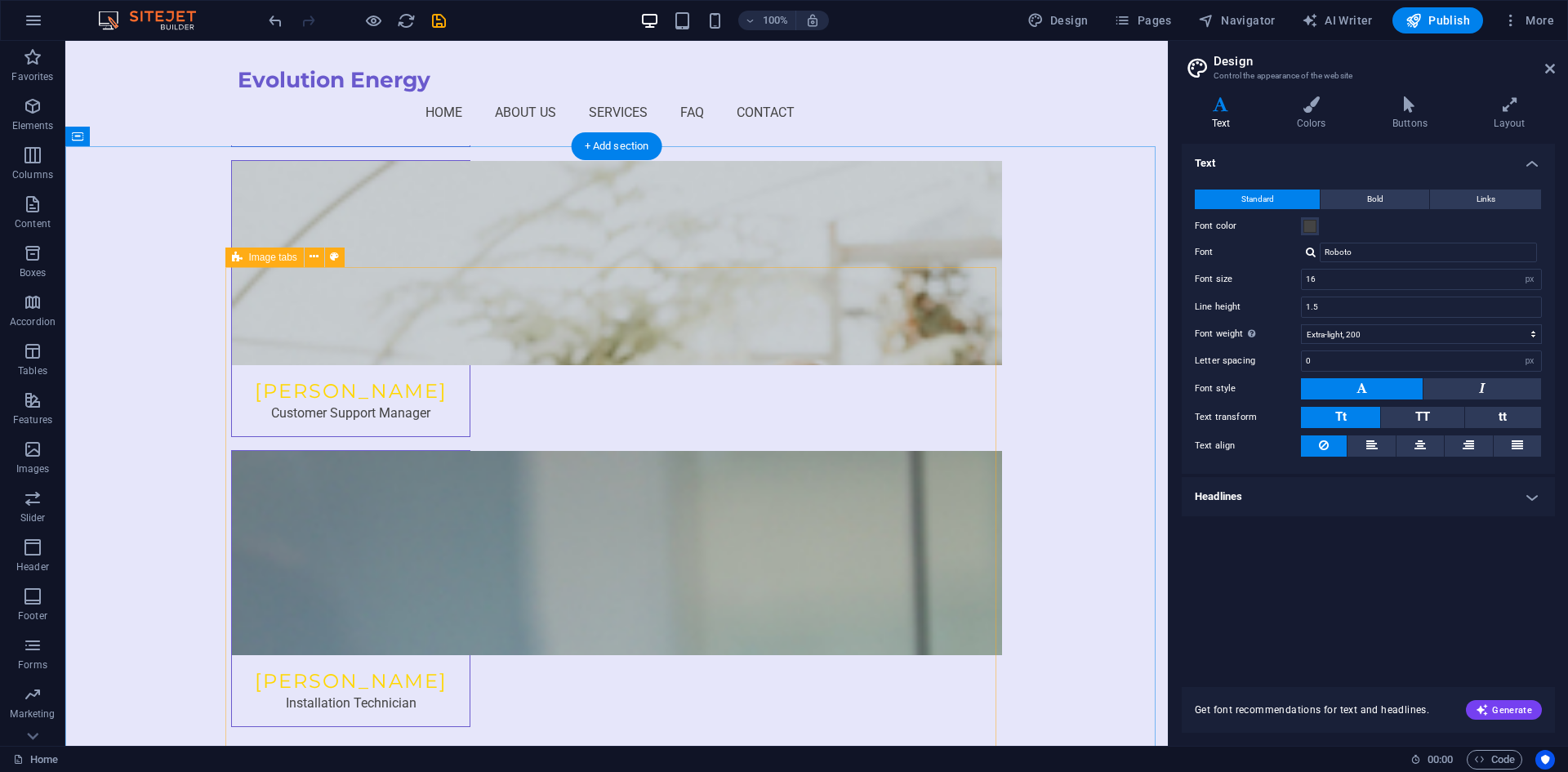
scroll to position [6701, 0]
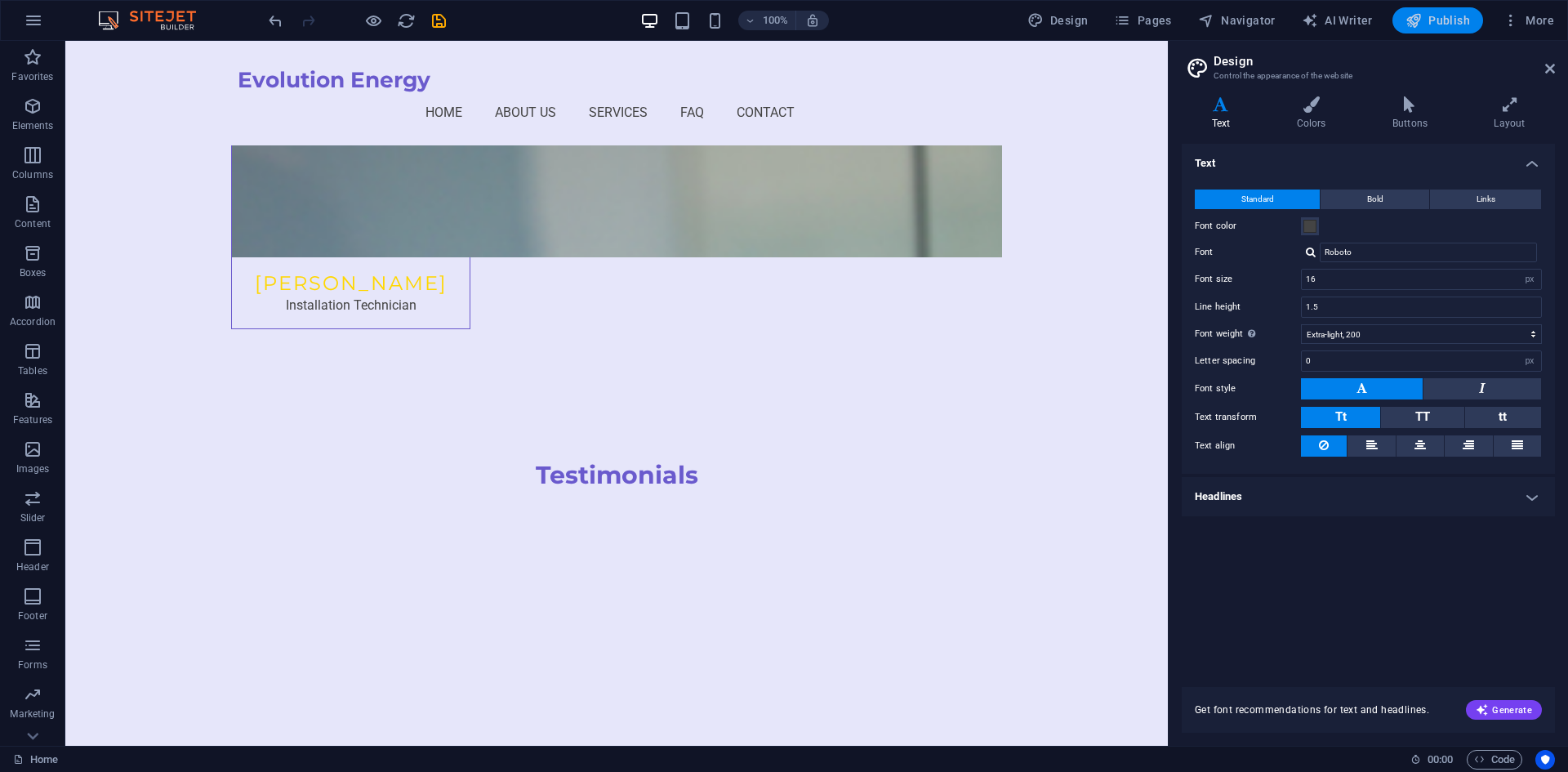
click at [1453, 26] on span "Publish" at bounding box center [1438, 21] width 64 height 16
checkbox input "false"
